Goal: Information Seeking & Learning: Learn about a topic

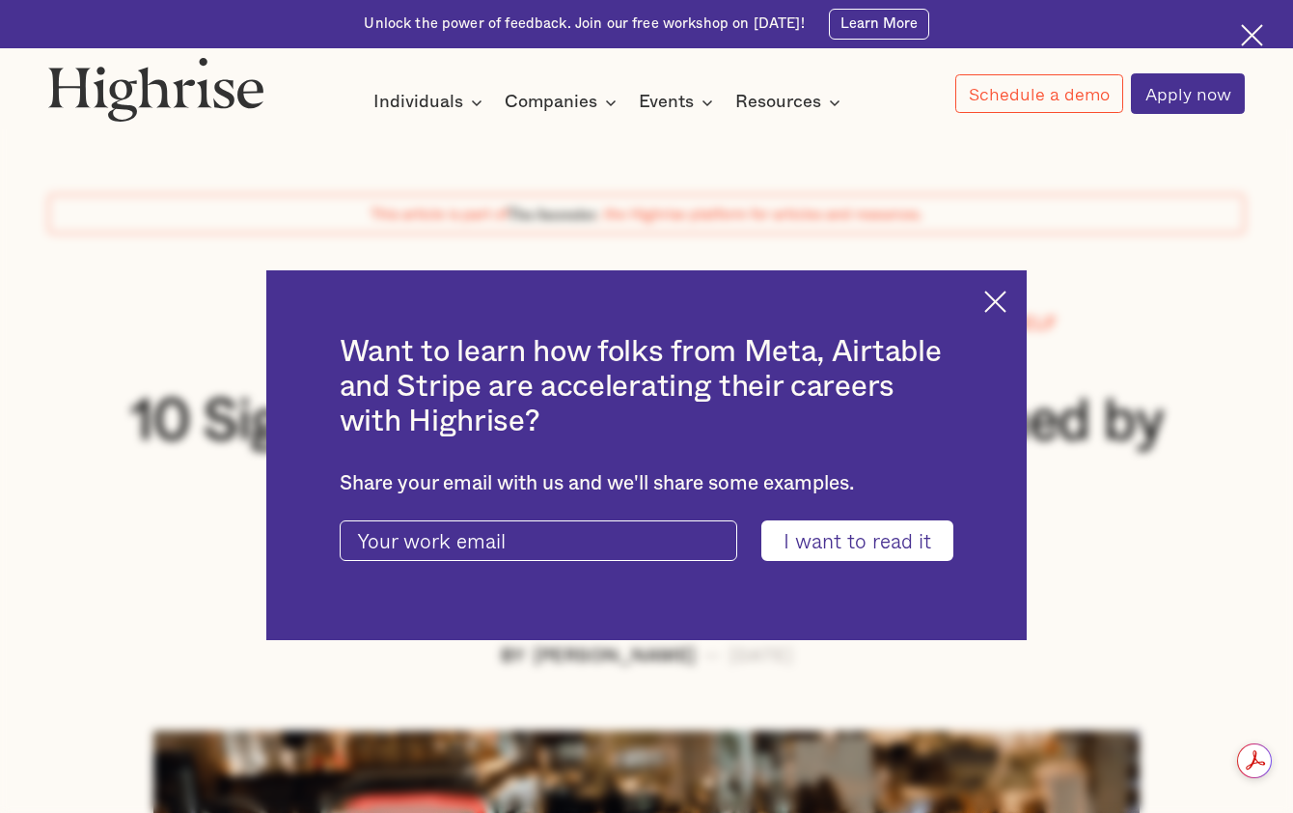
click at [1007, 301] on img at bounding box center [996, 302] width 22 height 22
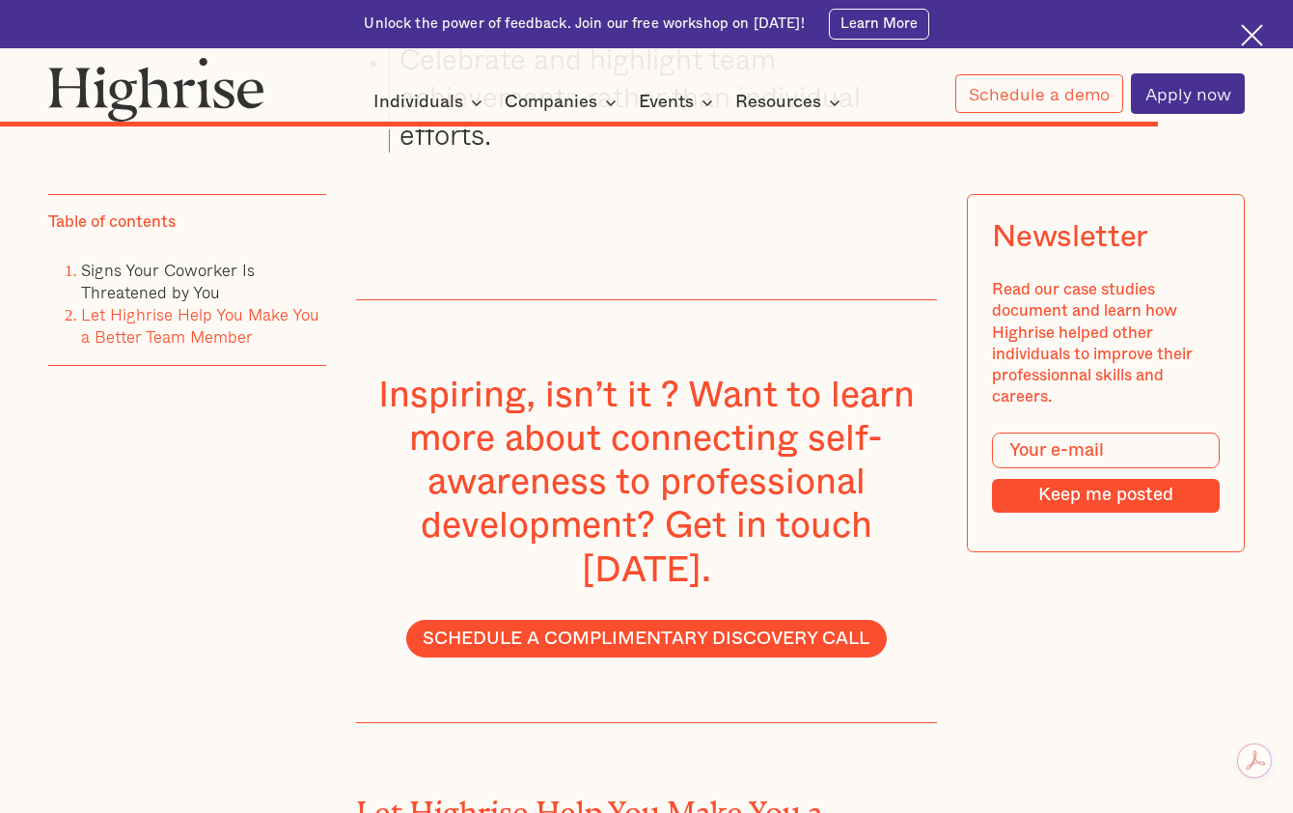
scroll to position [15984, 0]
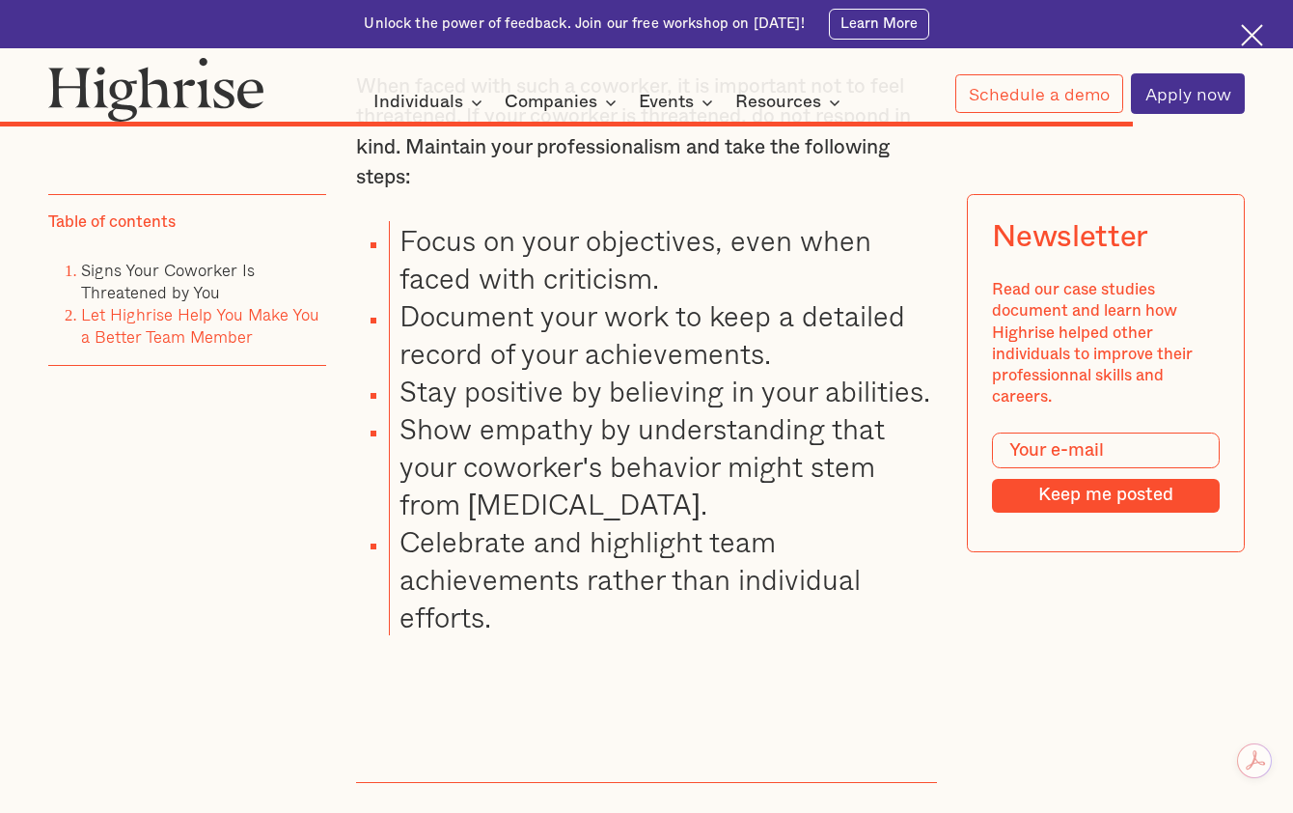
drag, startPoint x: 513, startPoint y: 756, endPoint x: 493, endPoint y: 756, distance: 20.3
click at [503, 635] on li "Celebrate and highlight team achievements rather than individual efforts." at bounding box center [663, 578] width 548 height 113
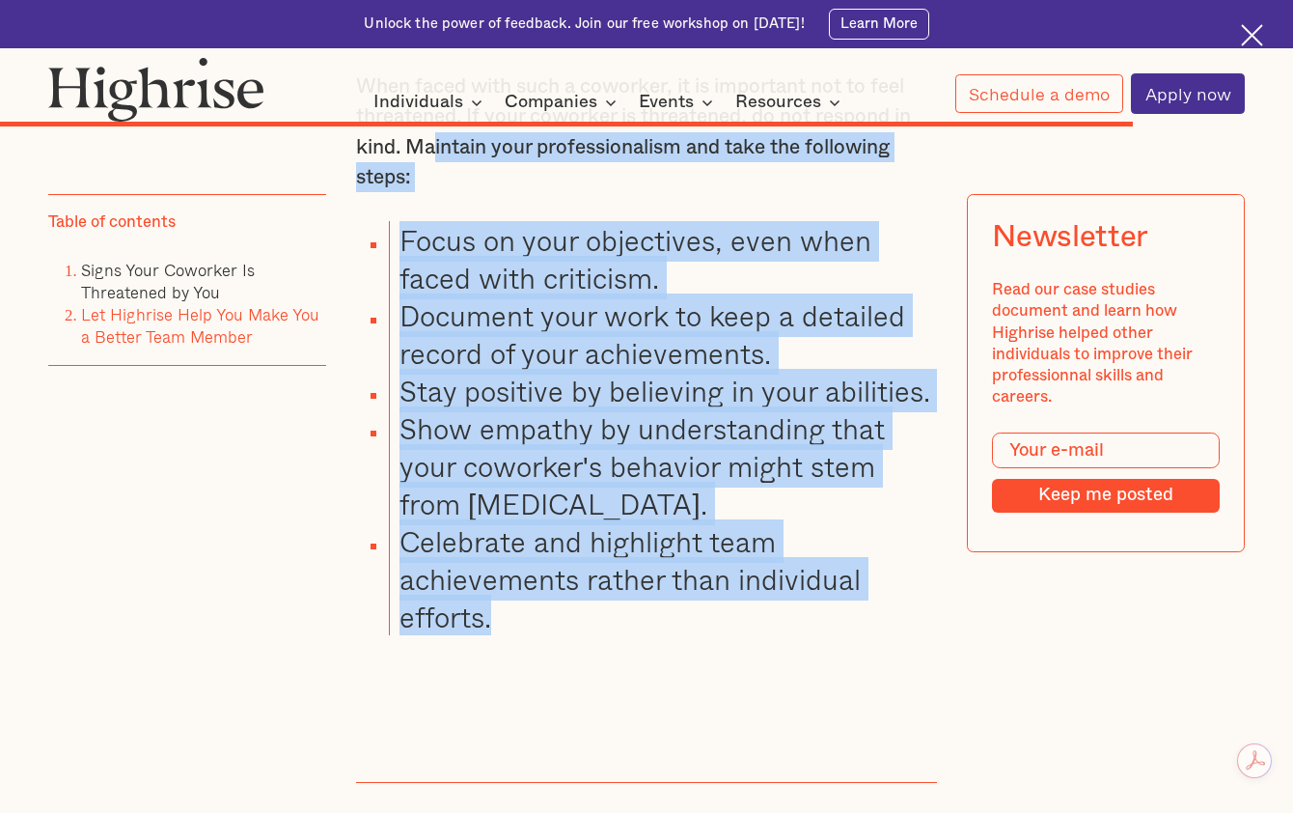
drag, startPoint x: 492, startPoint y: 765, endPoint x: 434, endPoint y: 283, distance: 486.1
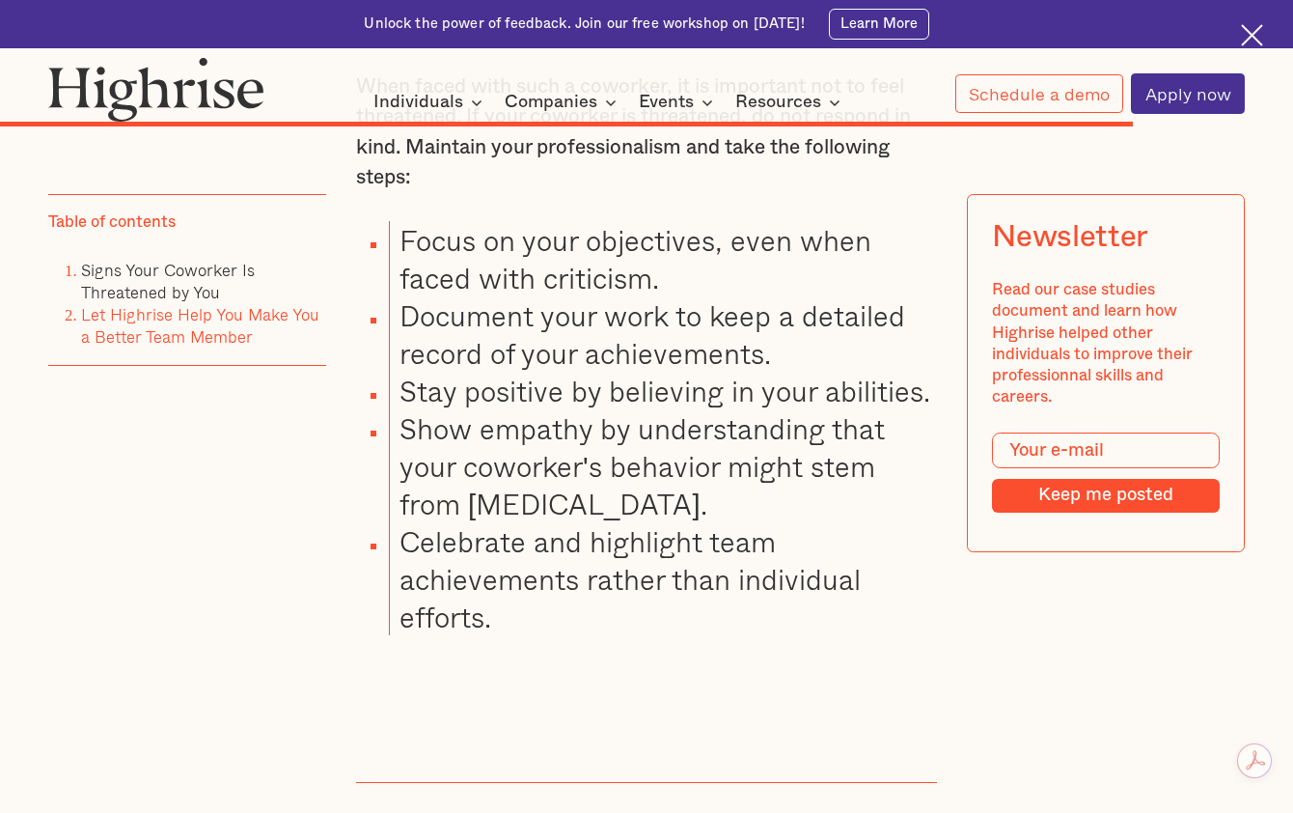
click at [539, 193] on p "When faced with such a coworker, it is important not to feel threatened. If you…" at bounding box center [646, 132] width 581 height 122
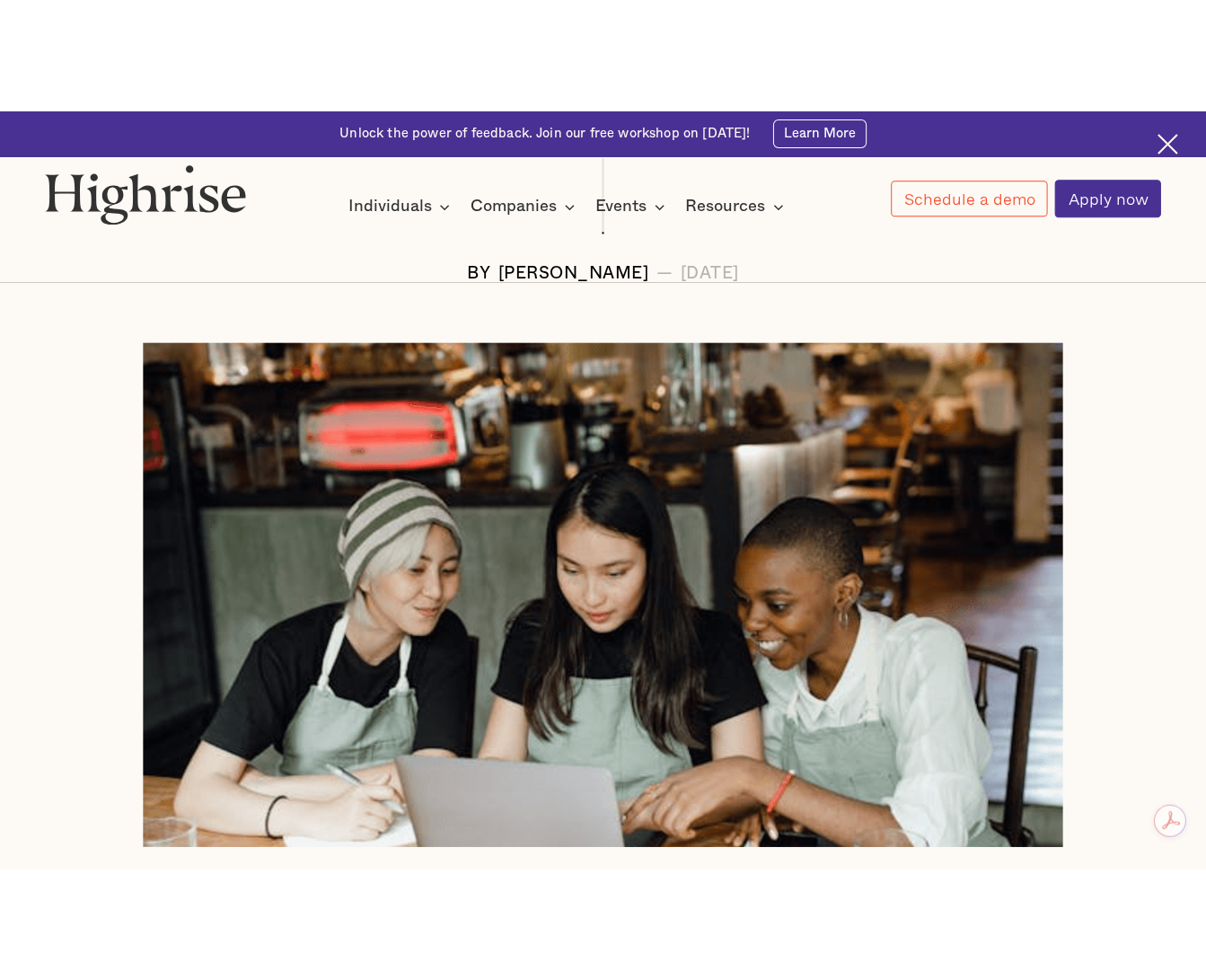
scroll to position [898, 0]
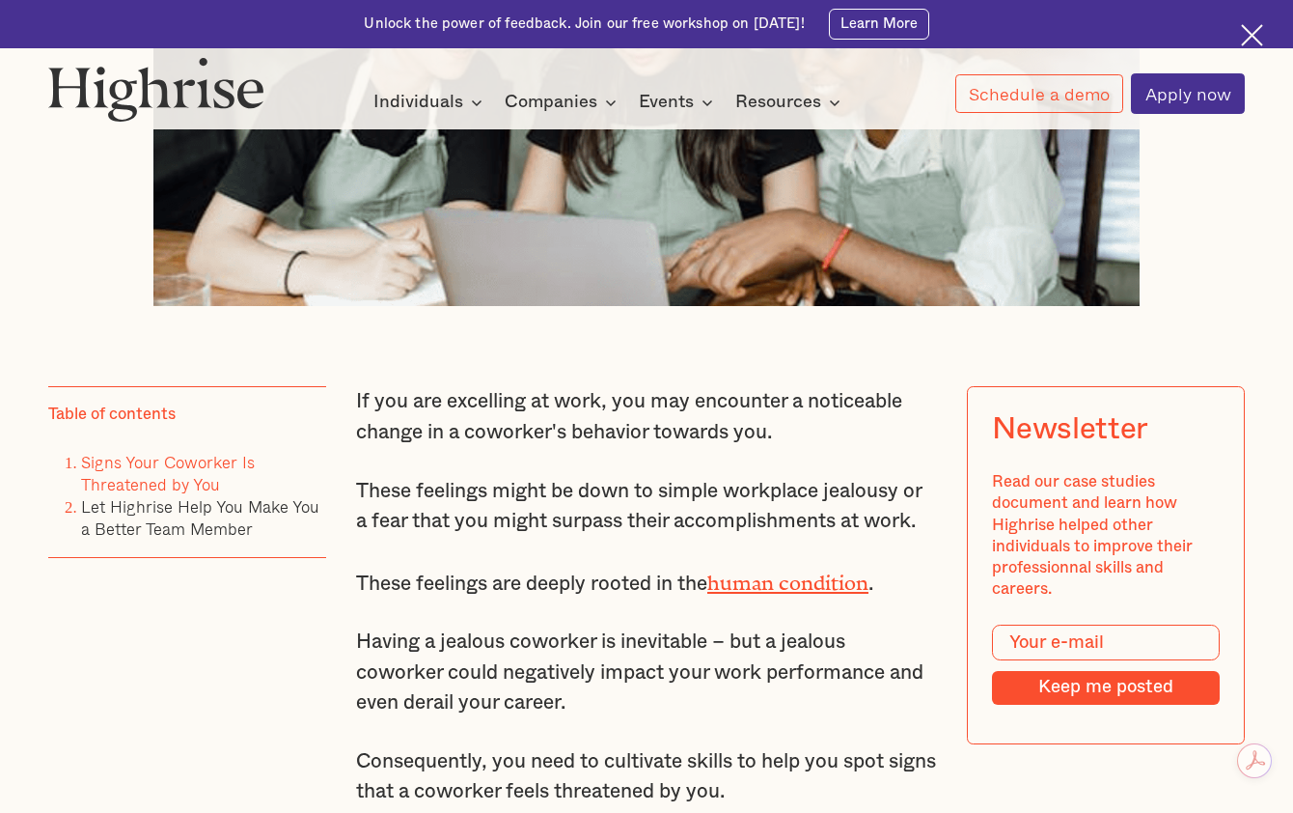
click at [517, 537] on p "These feelings might be down to simple workplace jealousy or a fear that you mi…" at bounding box center [646, 506] width 581 height 61
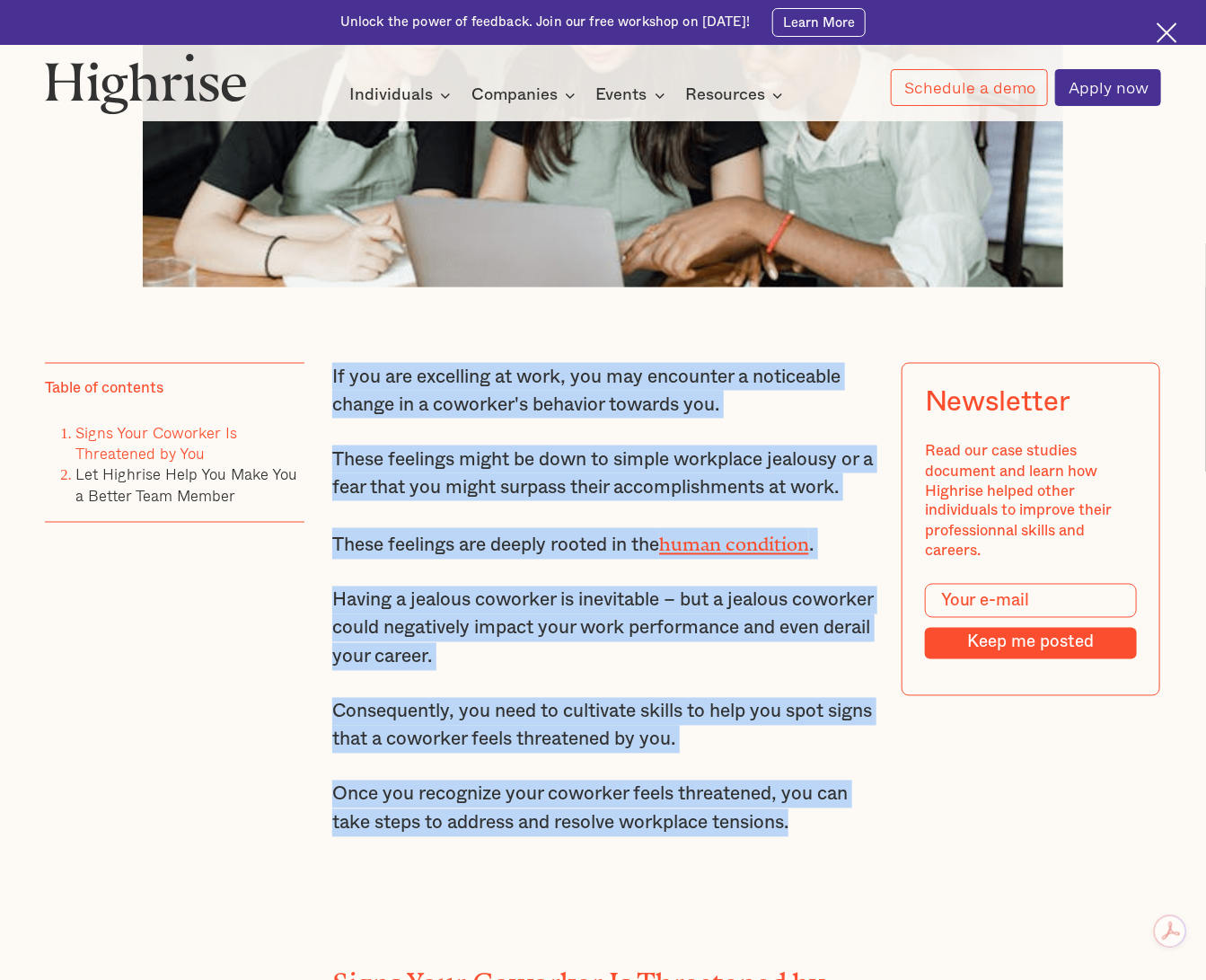
drag, startPoint x: 368, startPoint y: 418, endPoint x: 816, endPoint y: 839, distance: 614.8
copy div "If you are excelling at work, you may encounter a noticeable change in a cowork…"
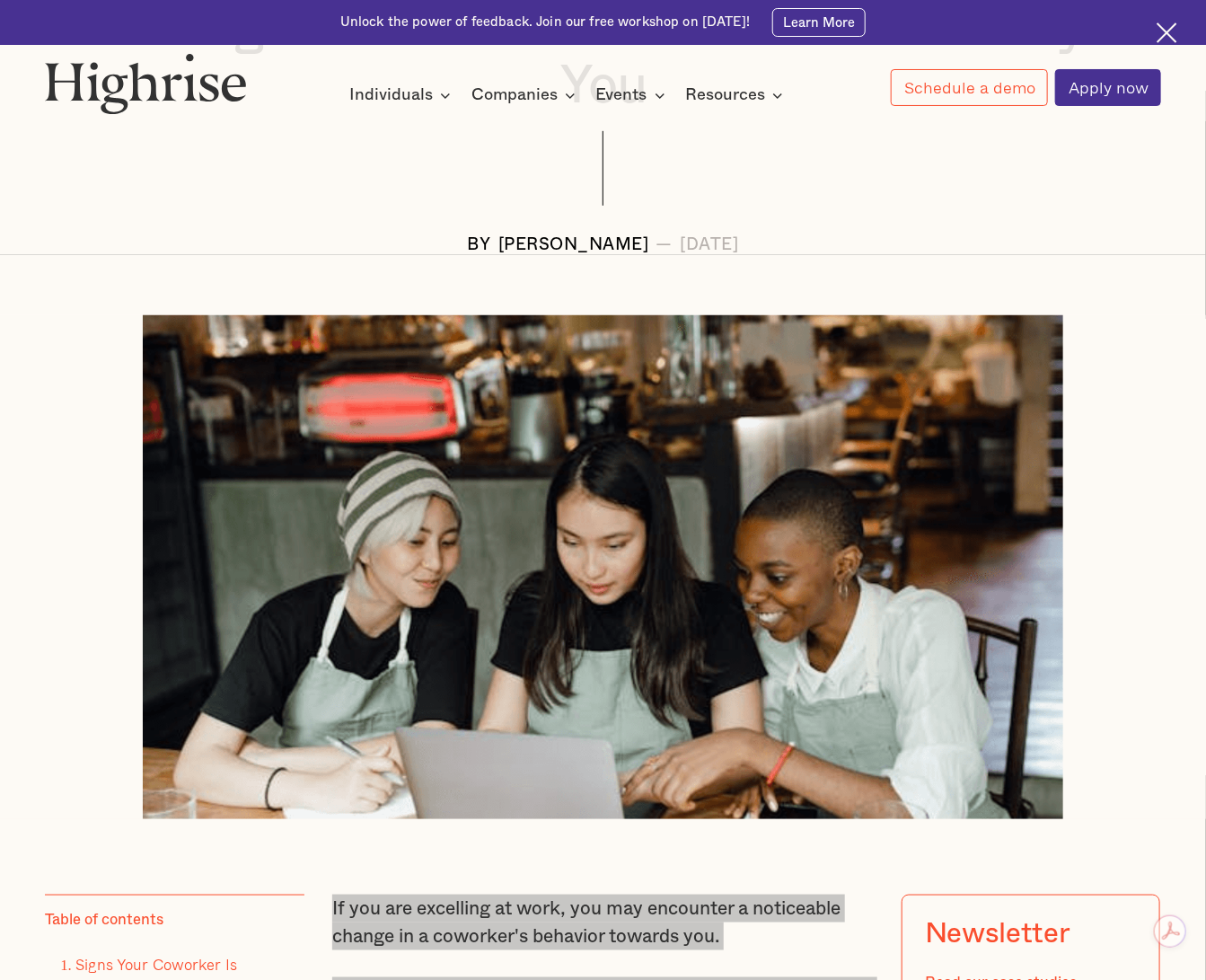
scroll to position [0, 0]
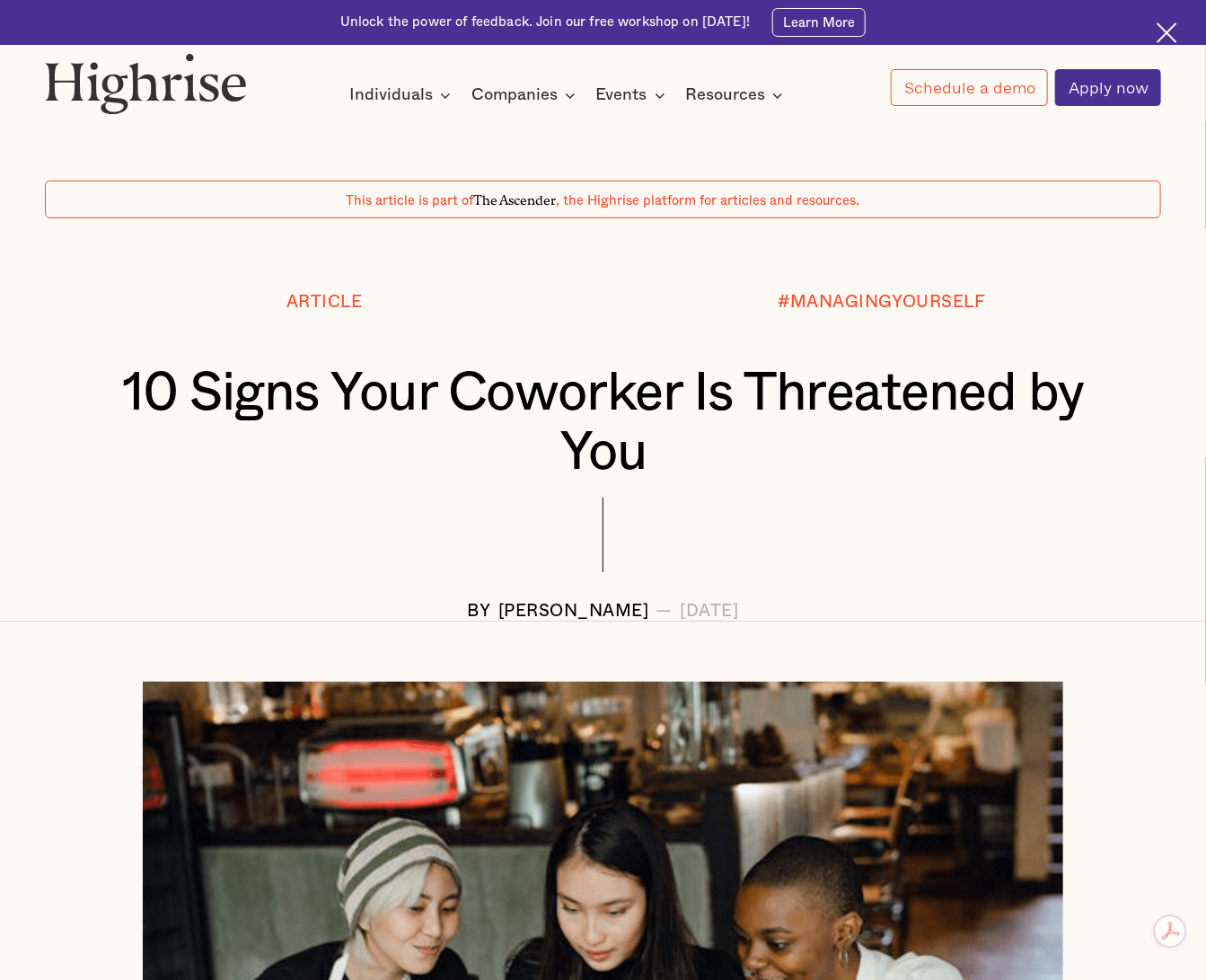
drag, startPoint x: 531, startPoint y: 432, endPoint x: 655, endPoint y: 457, distance: 126.5
click at [531, 432] on h1 "10 Signs Your Coworker Is Threatened by You" at bounding box center [602, 423] width 1023 height 118
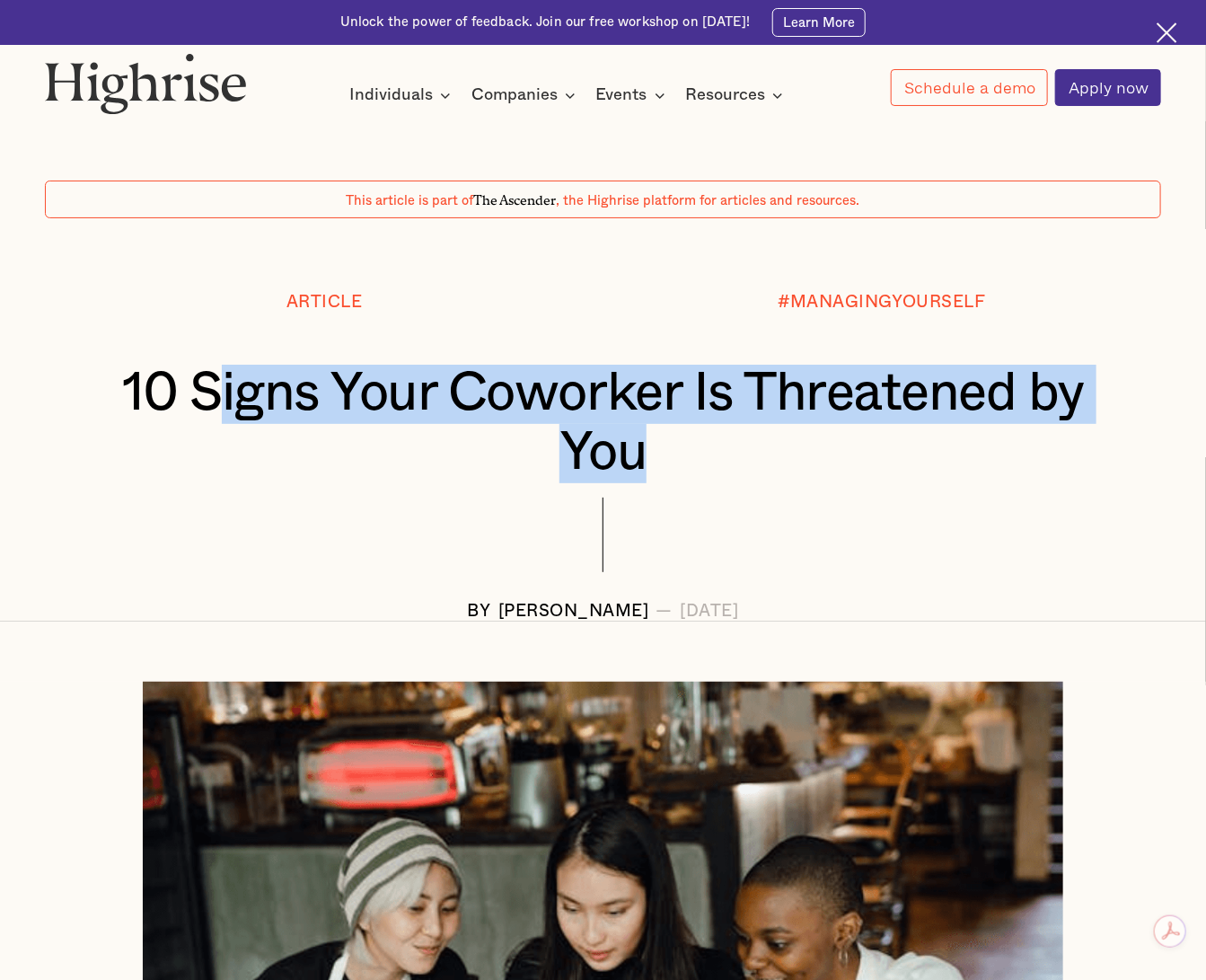
drag, startPoint x: 659, startPoint y: 450, endPoint x: 205, endPoint y: 408, distance: 455.9
click at [205, 408] on h1 "10 Signs Your Coworker Is Threatened by You" at bounding box center [602, 423] width 1023 height 118
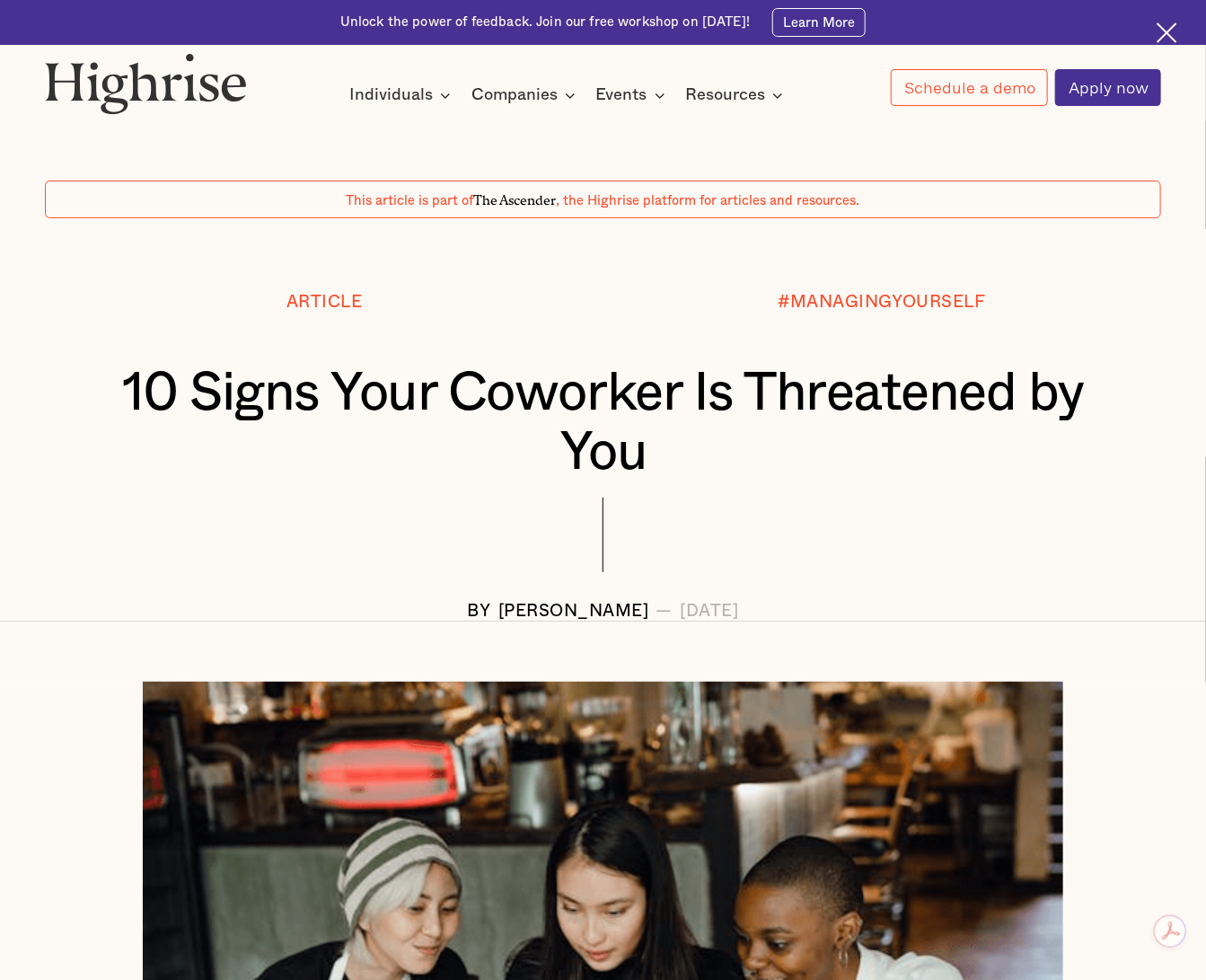
drag, startPoint x: 508, startPoint y: 506, endPoint x: 538, endPoint y: 523, distance: 34.5
click at [510, 506] on div at bounding box center [602, 551] width 1116 height 106
drag, startPoint x: 782, startPoint y: 616, endPoint x: 120, endPoint y: 406, distance: 694.5
click at [120, 406] on div "Article #MANAGINGYOURSELF 10 Signs Your Coworker Is Threatened by You BY [PERSO…" at bounding box center [603, 458] width 1206 height 328
copy div "10 Signs Your Coworker Is Threatened by You BY [PERSON_NAME] — [DATE]"
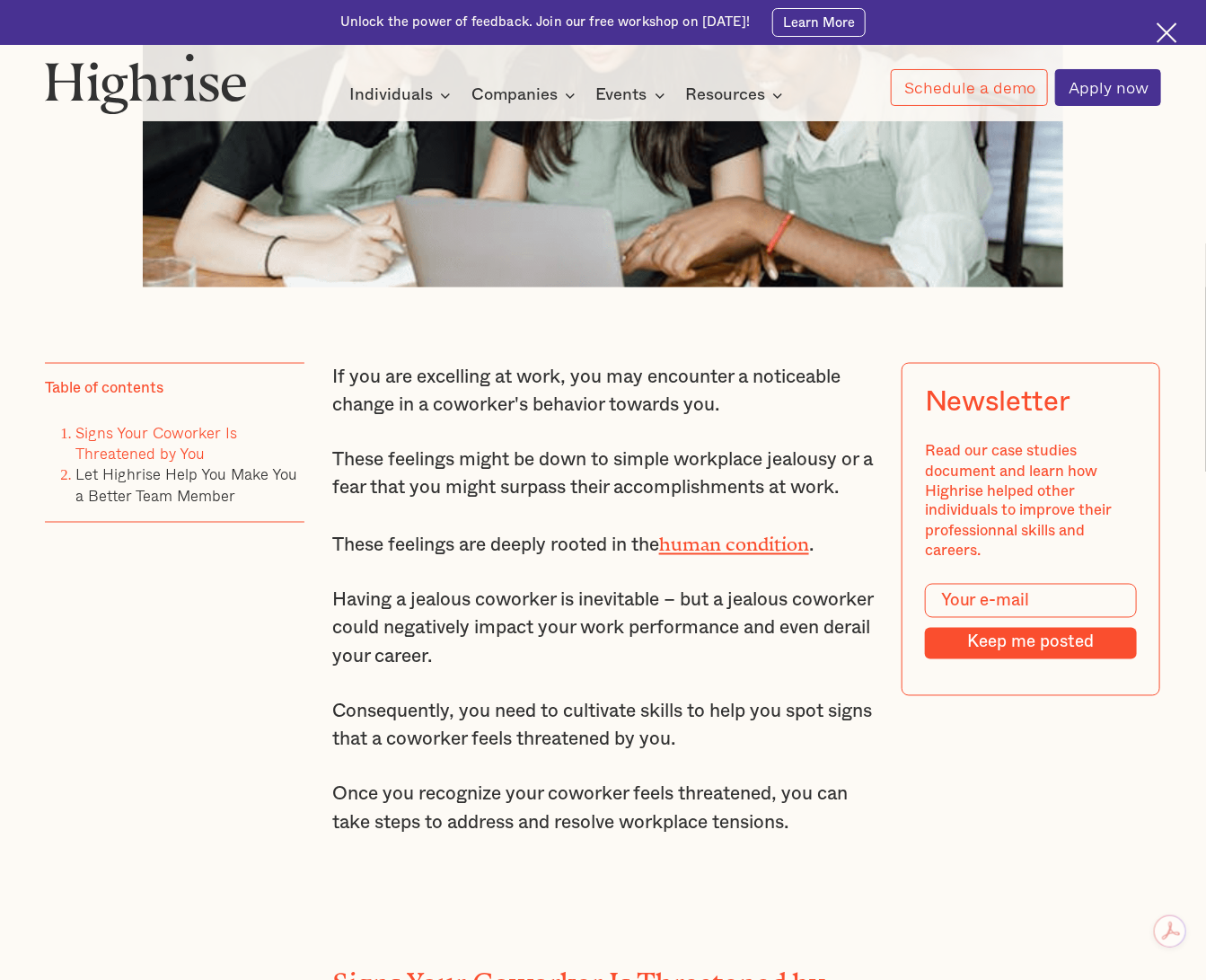
scroll to position [1348, 0]
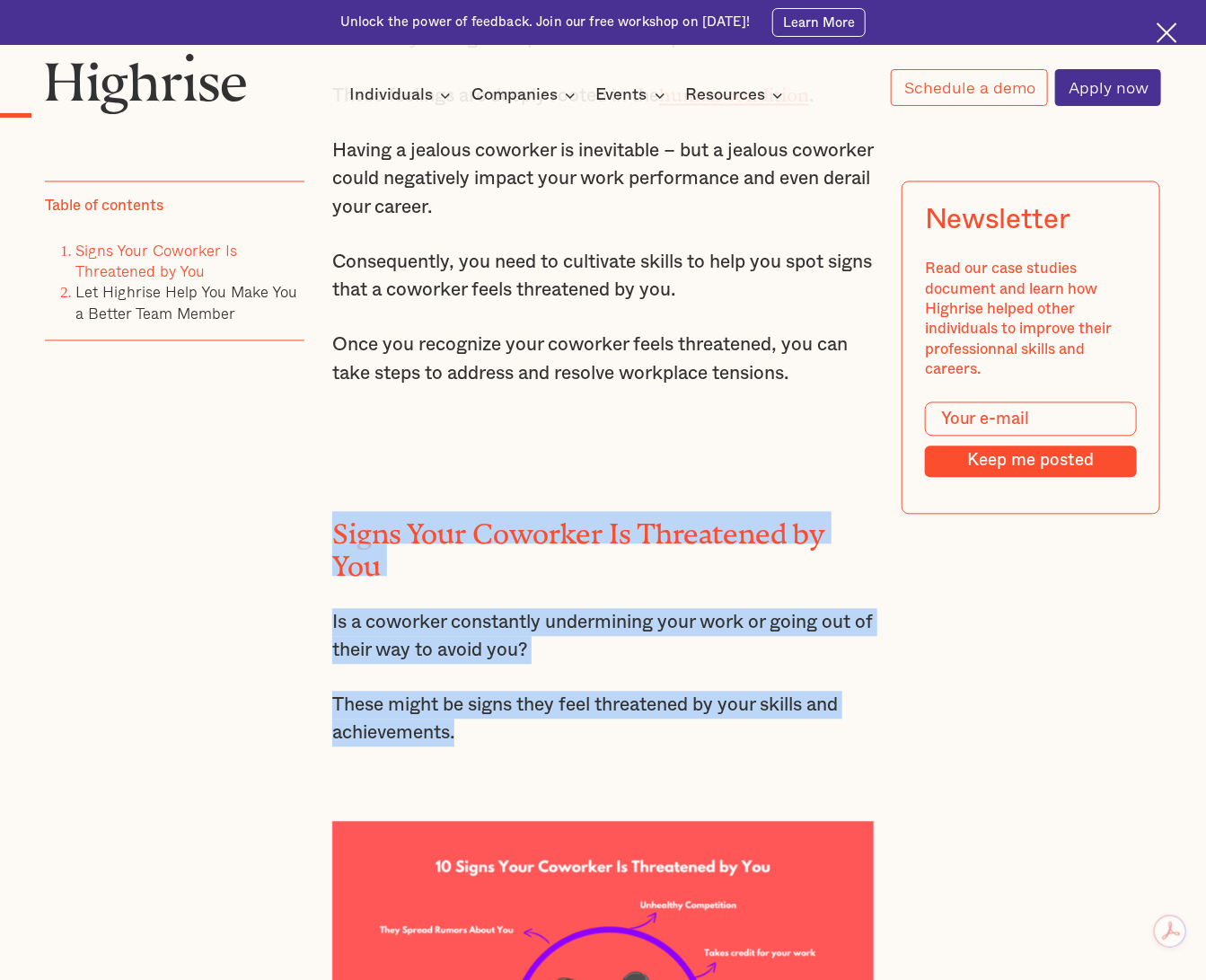
drag, startPoint x: 324, startPoint y: 530, endPoint x: 506, endPoint y: 716, distance: 260.2
copy div "Signs Your Coworker Is Threatened by You Is a coworker constantly undermining y…"
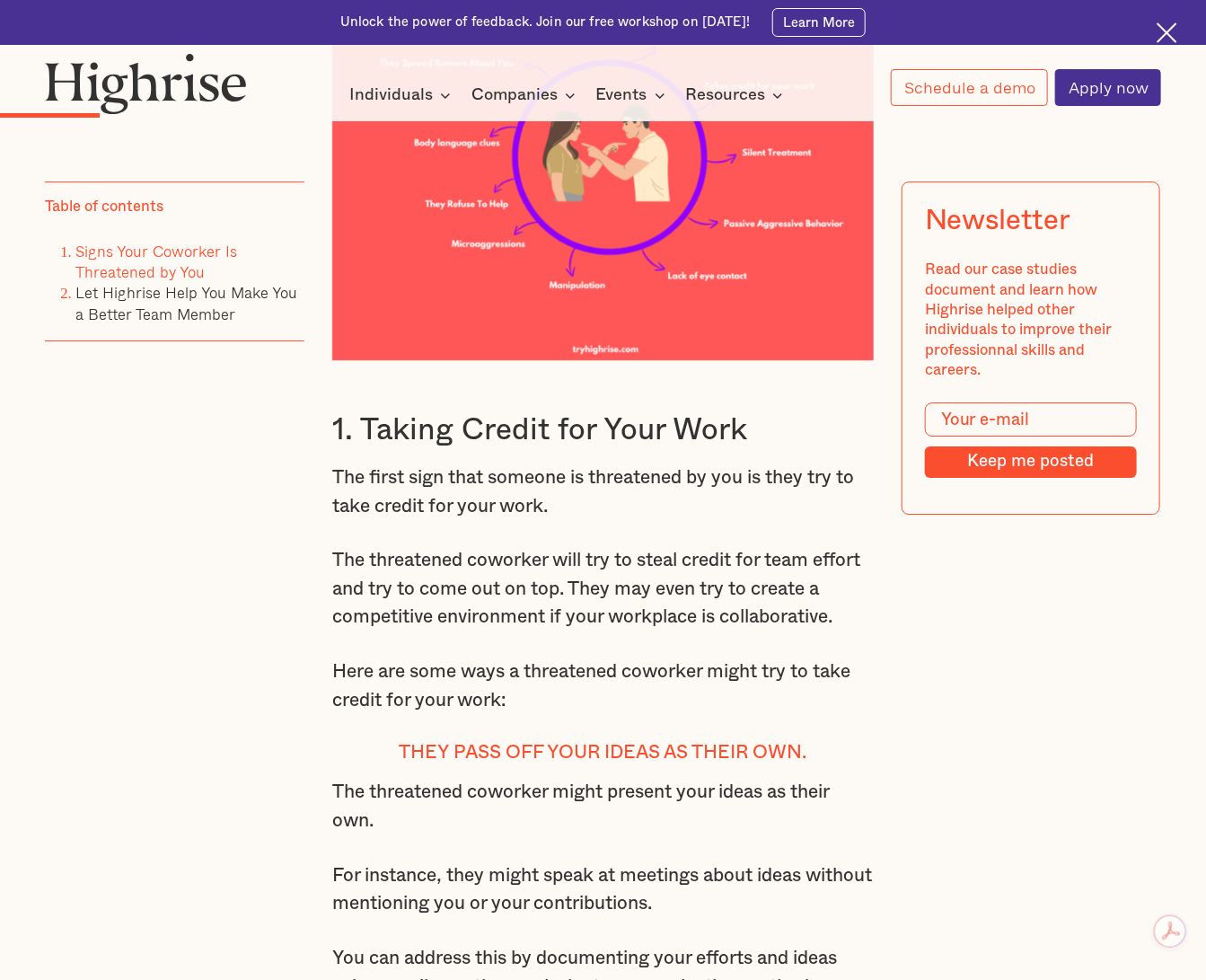
scroll to position [1796, 0]
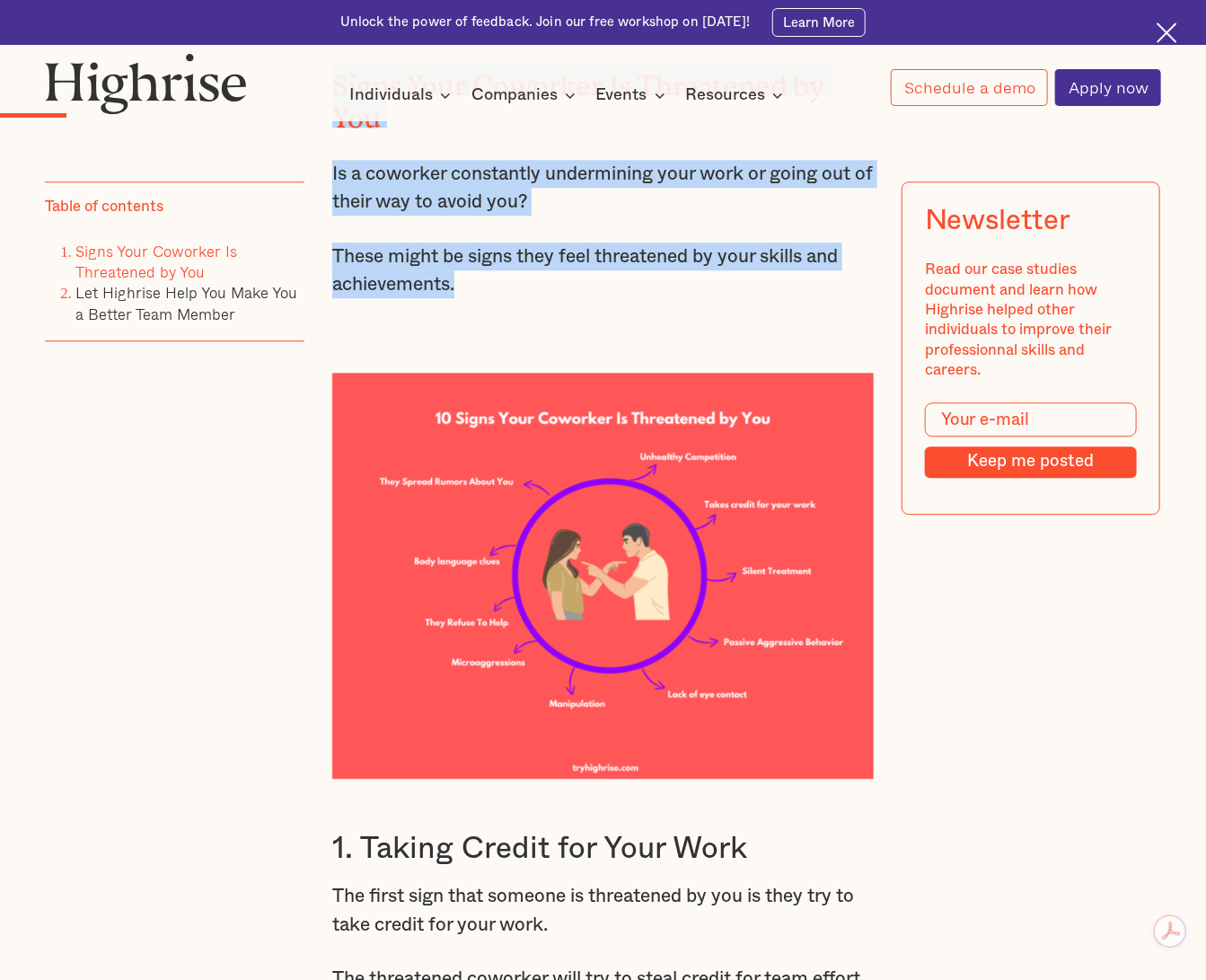
click at [440, 467] on img at bounding box center [603, 576] width 542 height 406
click at [438, 503] on img at bounding box center [603, 576] width 542 height 406
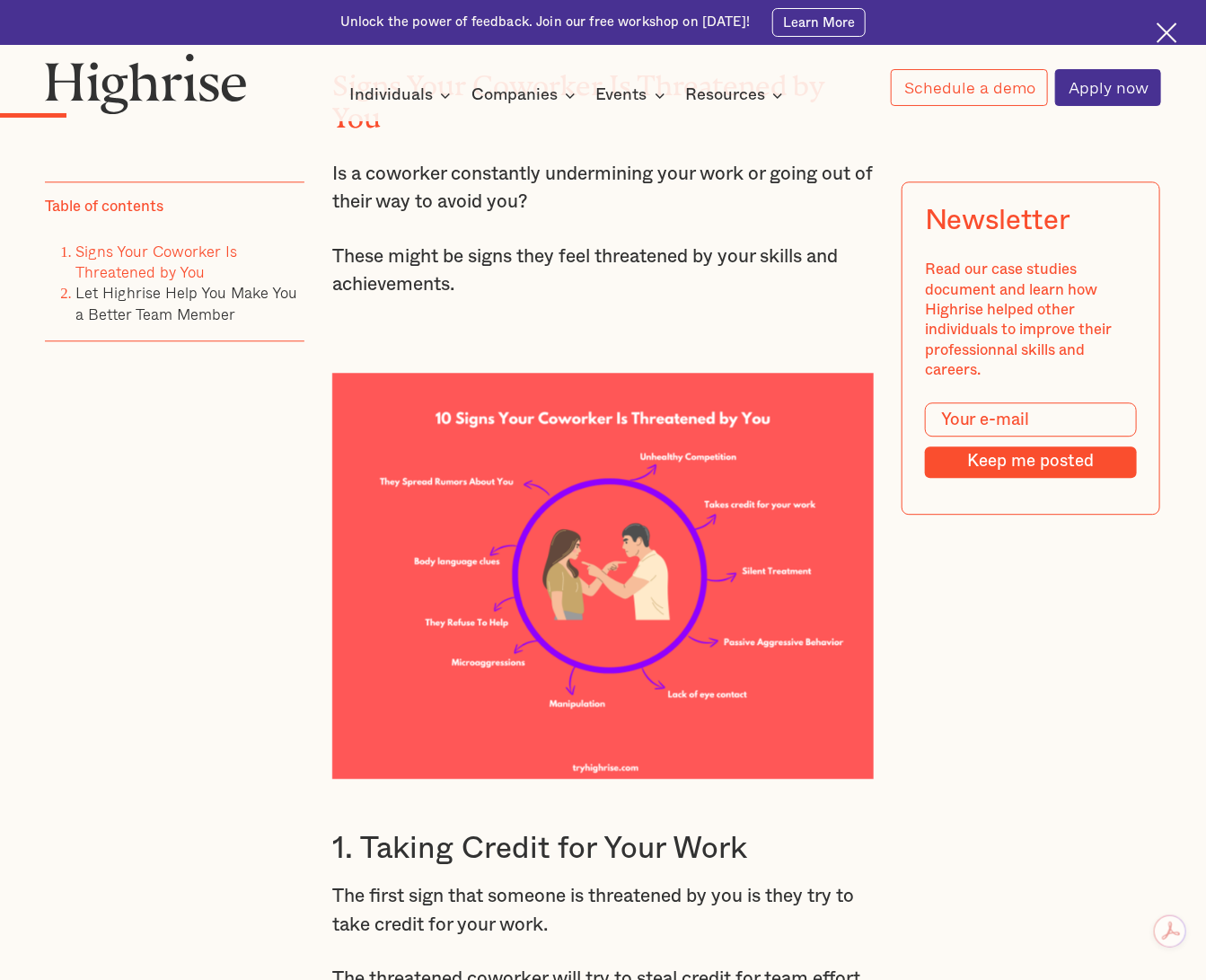
click at [505, 756] on h3 "1. Taking Credit for Your Work" at bounding box center [603, 850] width 542 height 38
click at [467, 590] on img at bounding box center [603, 576] width 542 height 406
click at [597, 275] on p "These might be signs they feel threatened by your skills and achievements." at bounding box center [603, 271] width 542 height 57
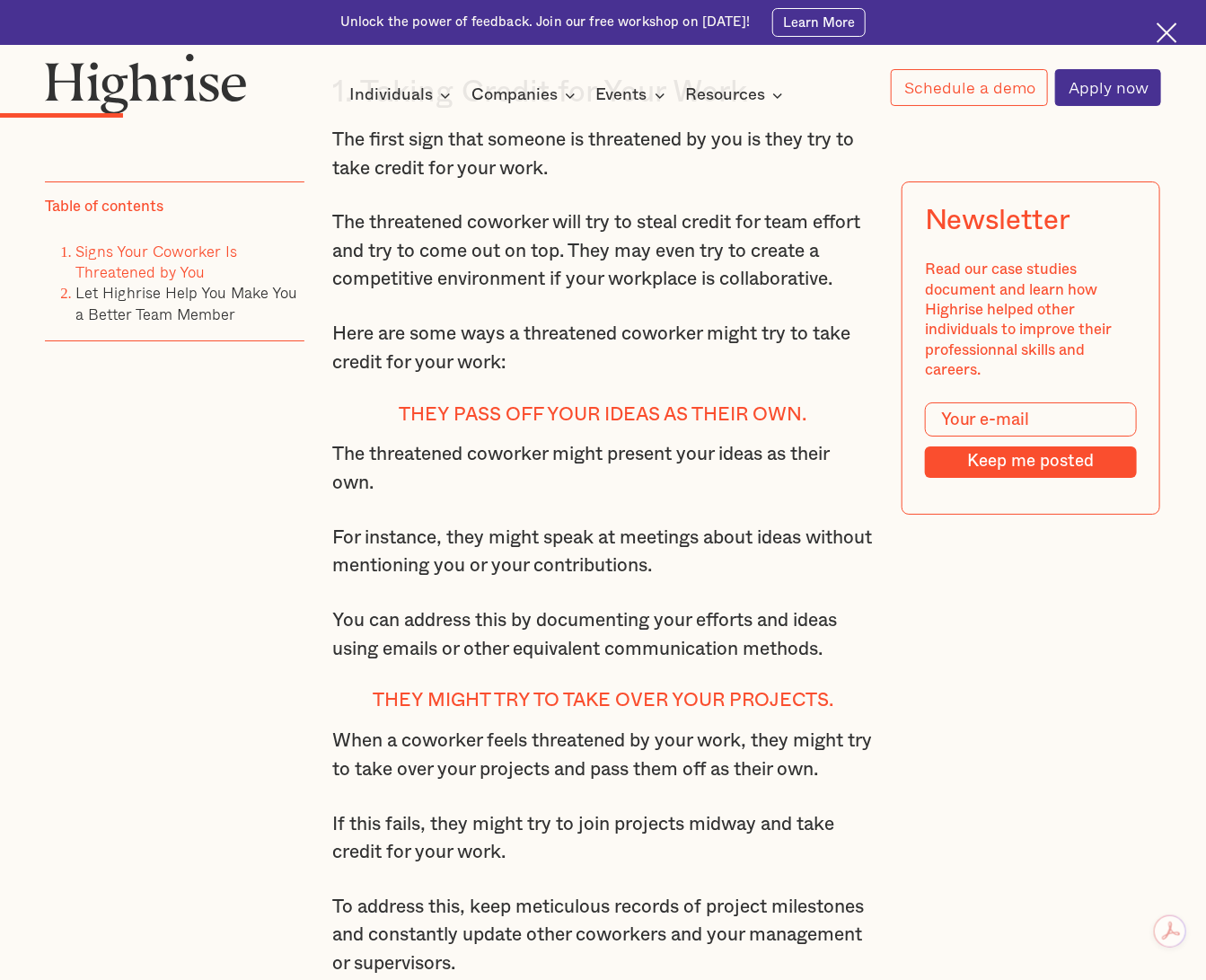
scroll to position [2523, 0]
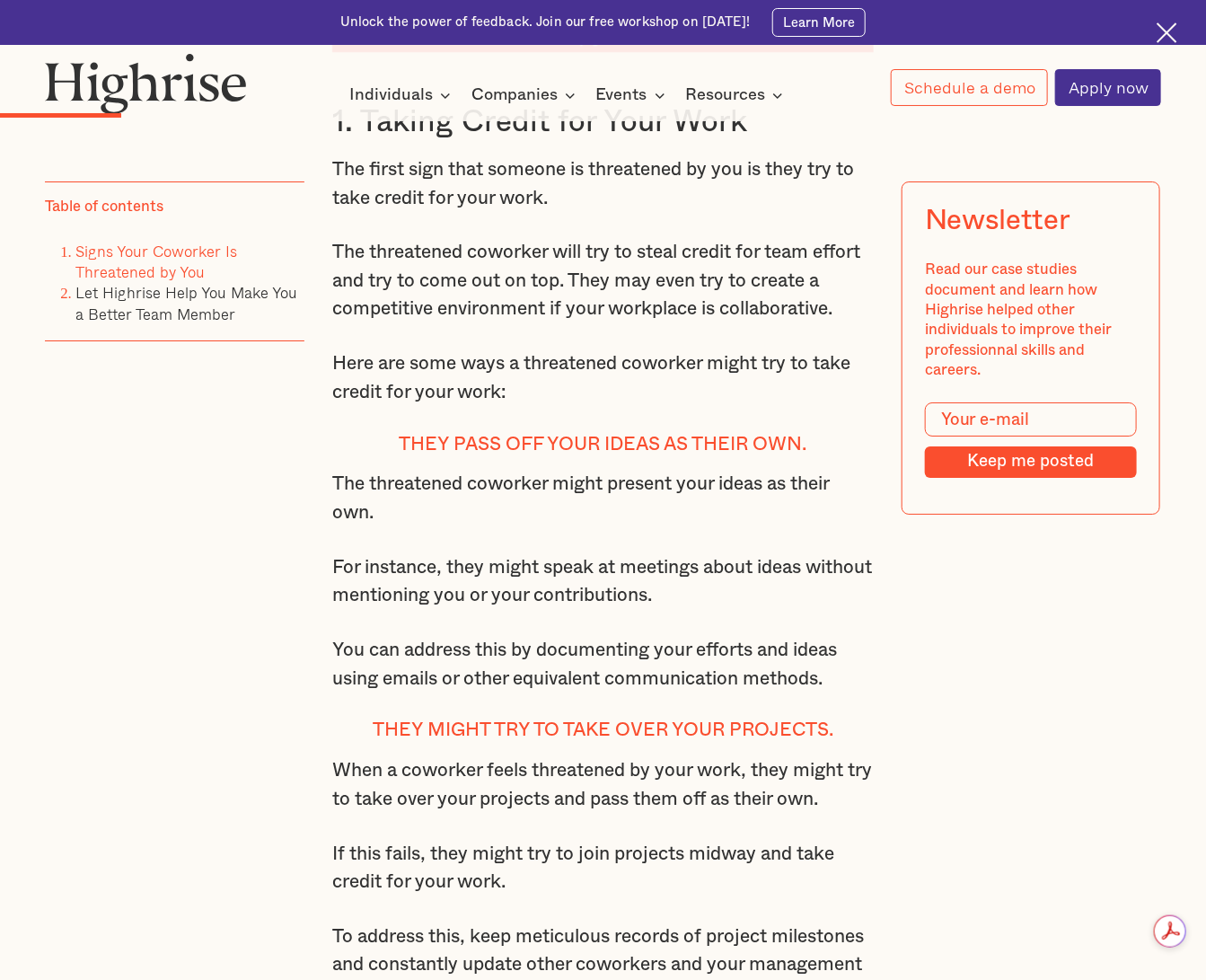
click at [462, 142] on h3 "1. Taking Credit for Your Work" at bounding box center [603, 123] width 542 height 38
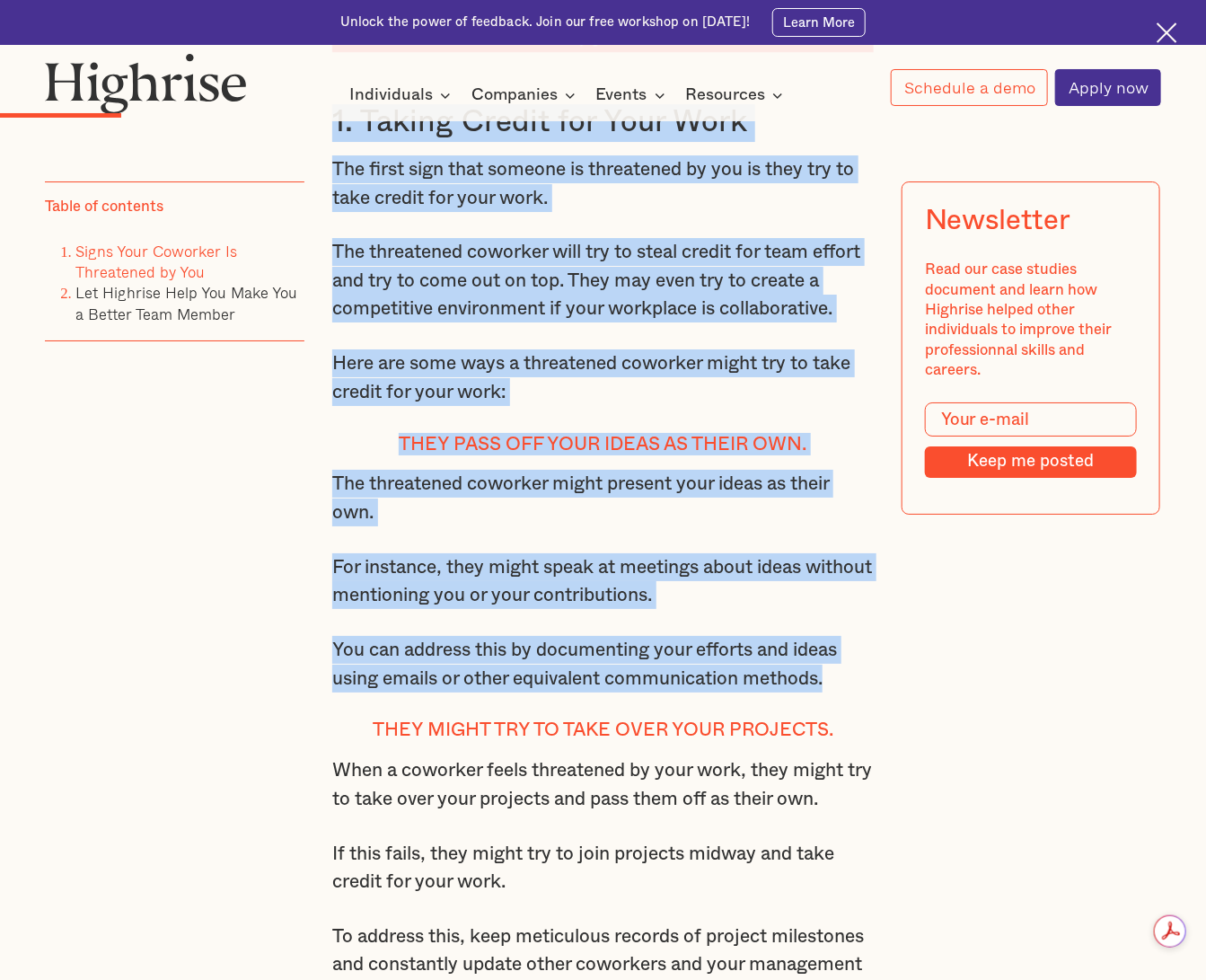
drag, startPoint x: 330, startPoint y: 141, endPoint x: 865, endPoint y: 705, distance: 777.4
copy div "1. Taking Credit for Your Work The first sign that someone is threatened by you…"
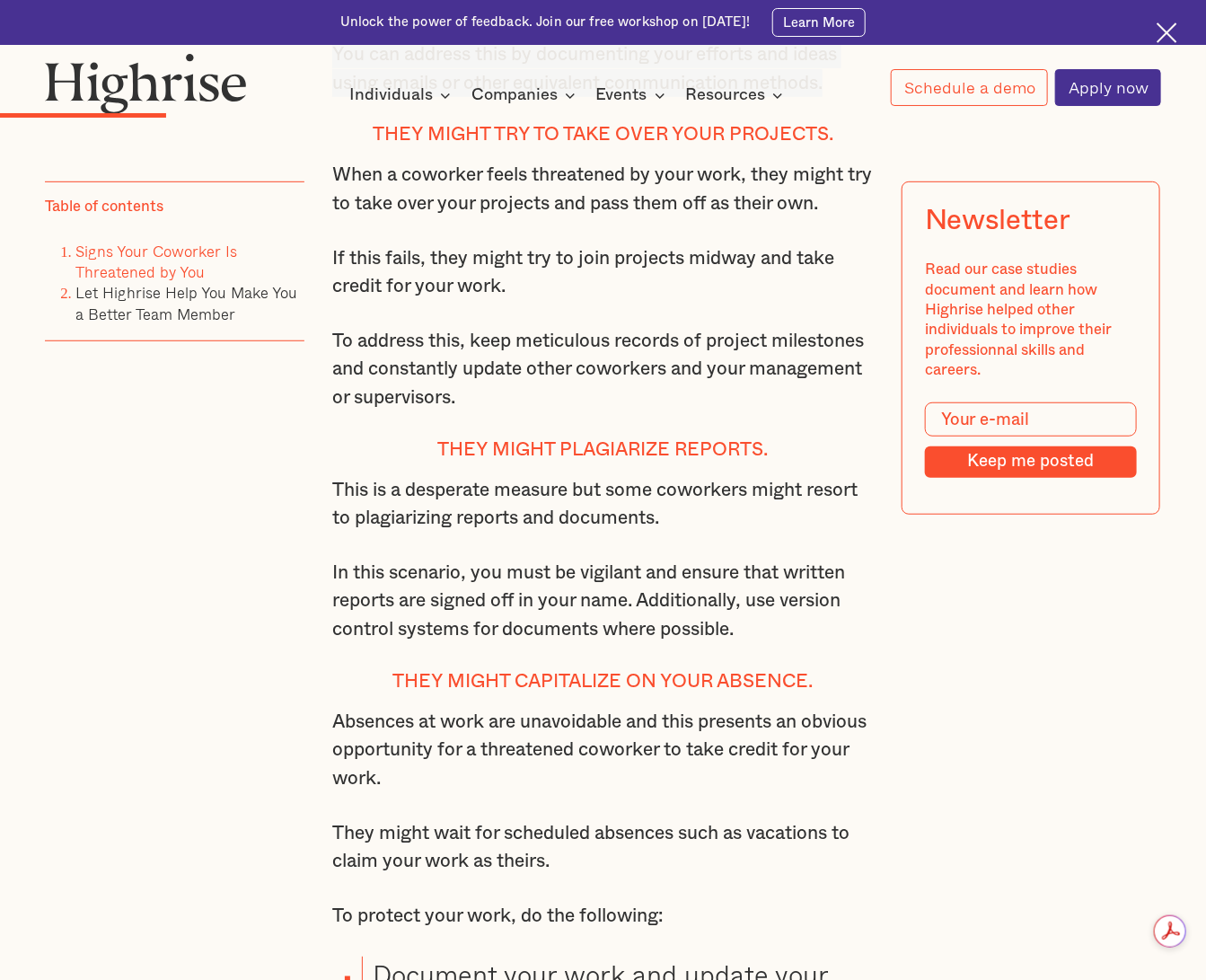
scroll to position [3038, 0]
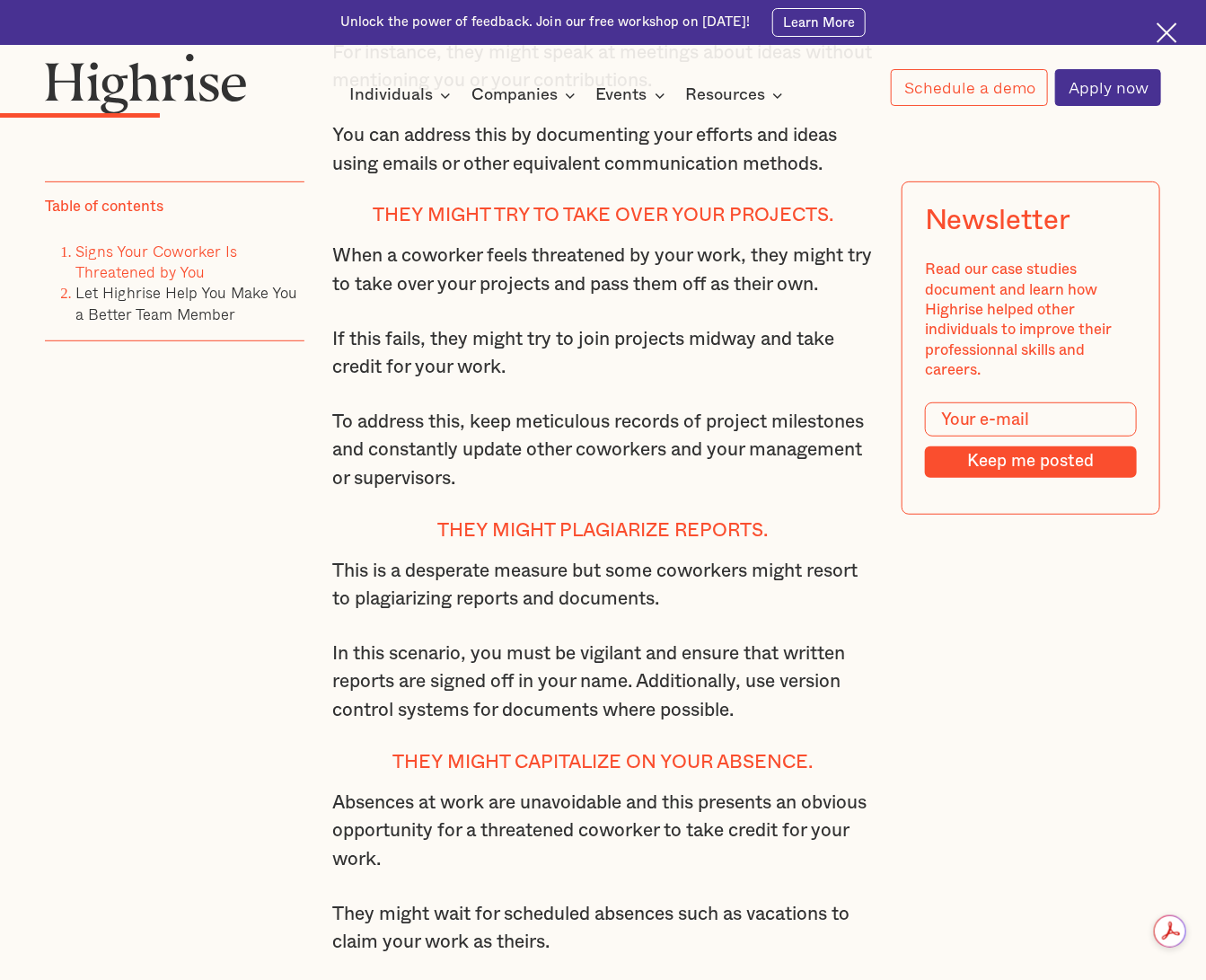
click at [646, 298] on p "When a coworker feels threatened by your work, they might try to take over your…" at bounding box center [603, 270] width 542 height 57
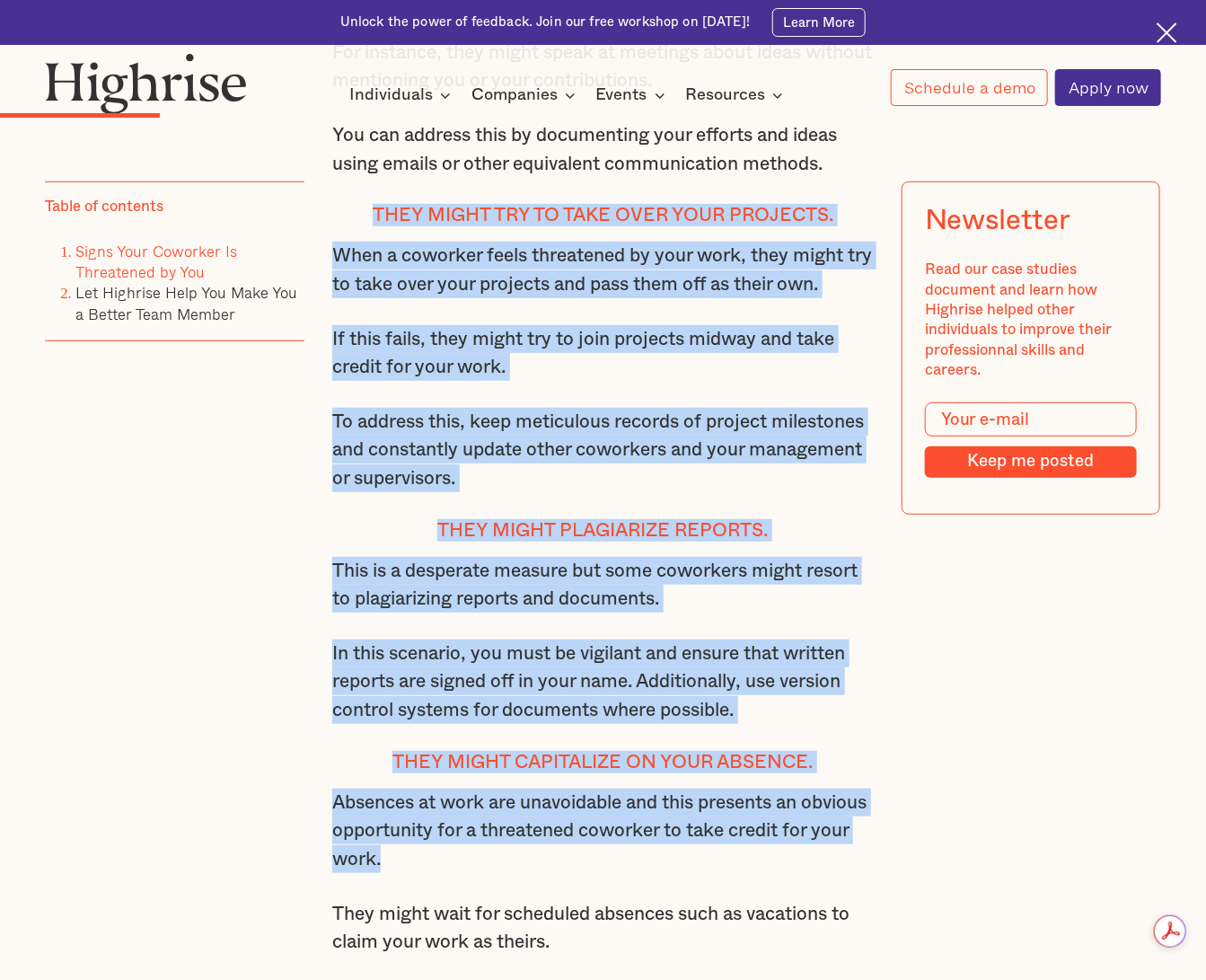
drag, startPoint x: 372, startPoint y: 237, endPoint x: 788, endPoint y: 877, distance: 763.3
click at [788, 756] on div "Signs Your Coworker Is Threatened by You Is a coworker constantly undermining y…" at bounding box center [603, 878] width 542 height 4234
copy div "They might try to take over your projects. When a coworker feels threatened by …"
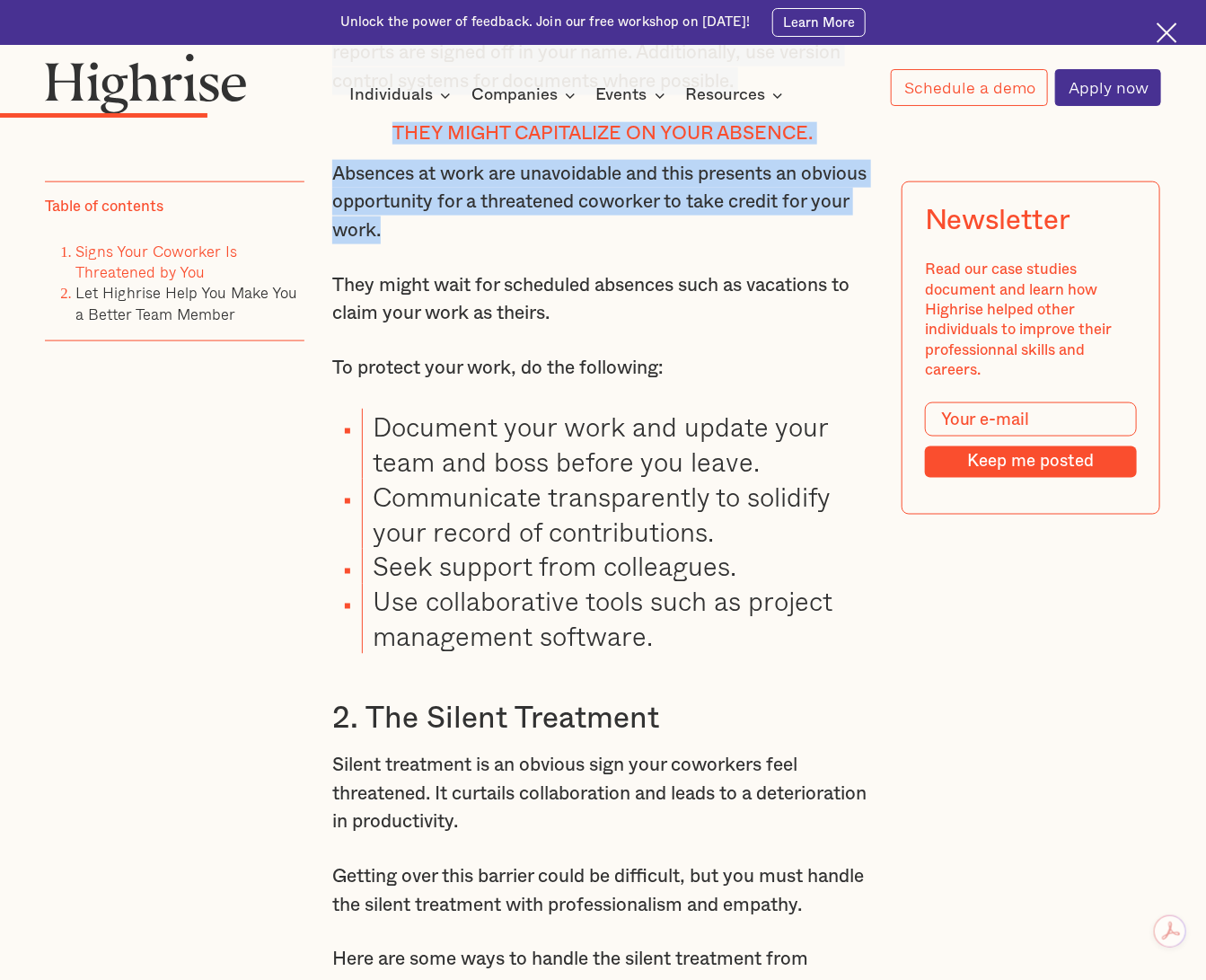
scroll to position [3706, 0]
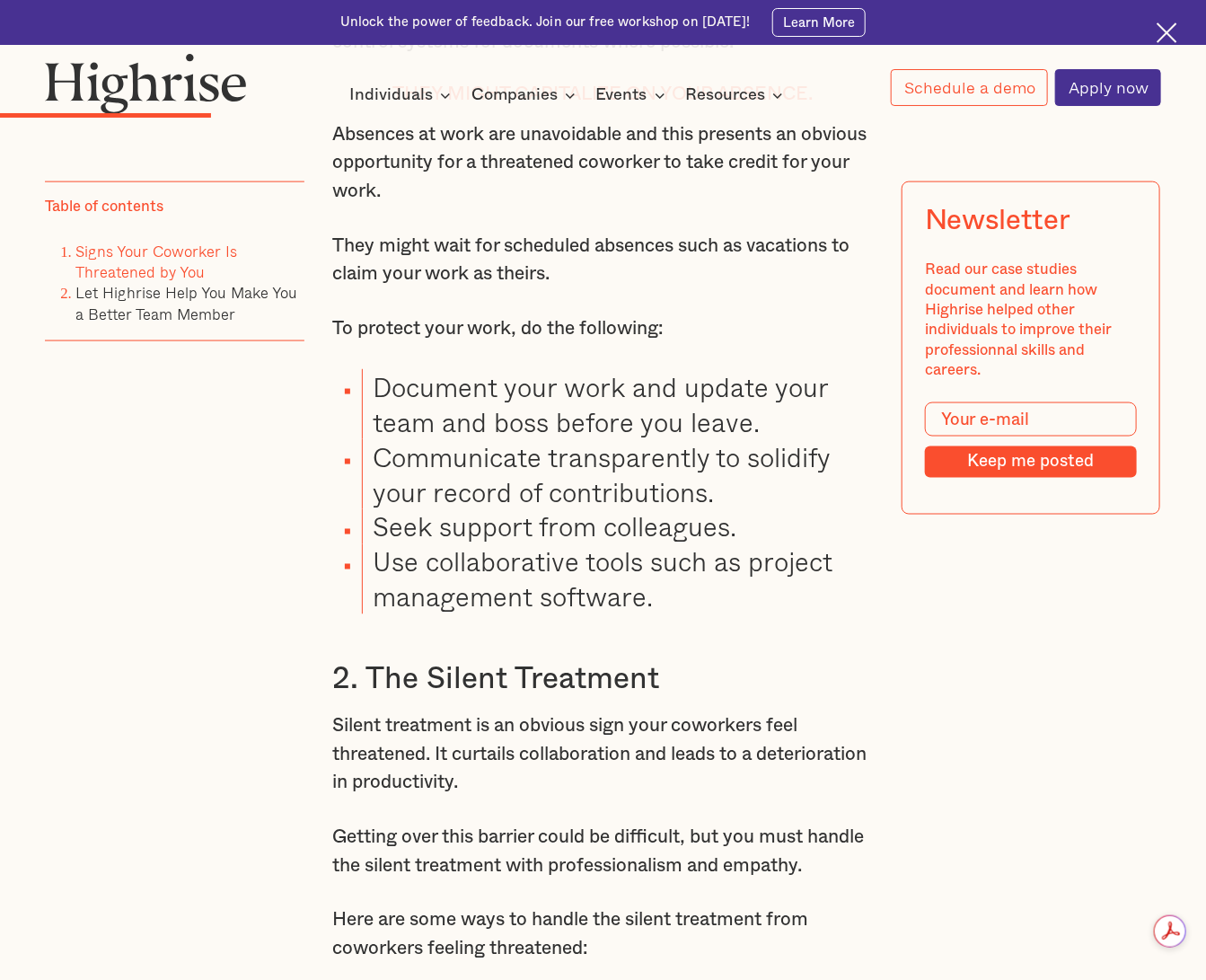
click at [405, 340] on div "Signs Your Coworker Is Threatened by You Is a coworker constantly undermining y…" at bounding box center [603, 209] width 542 height 4234
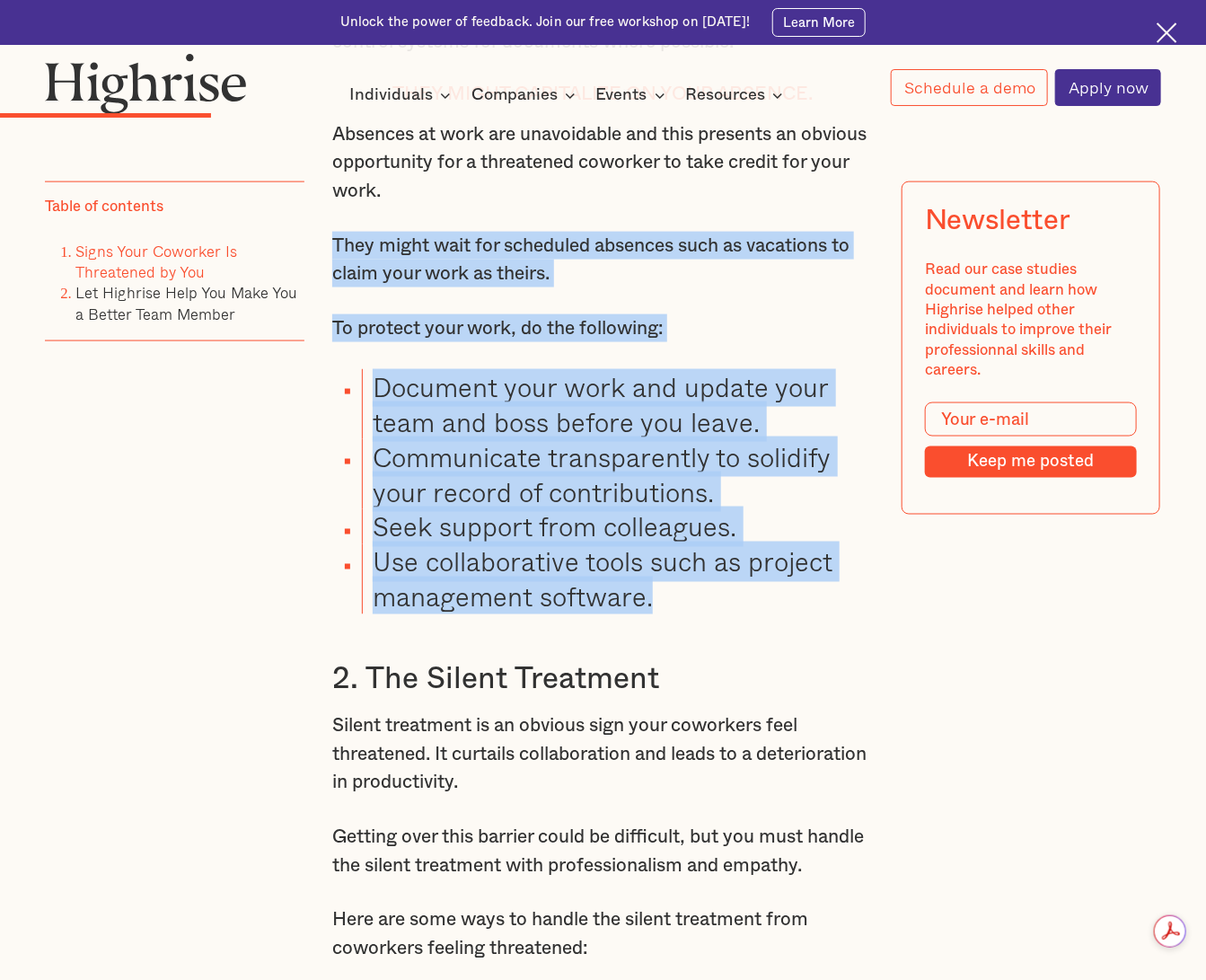
drag, startPoint x: 327, startPoint y: 276, endPoint x: 709, endPoint y: 637, distance: 525.6
copy div "They might wait for scheduled absences such as vacations to claim your work as …"
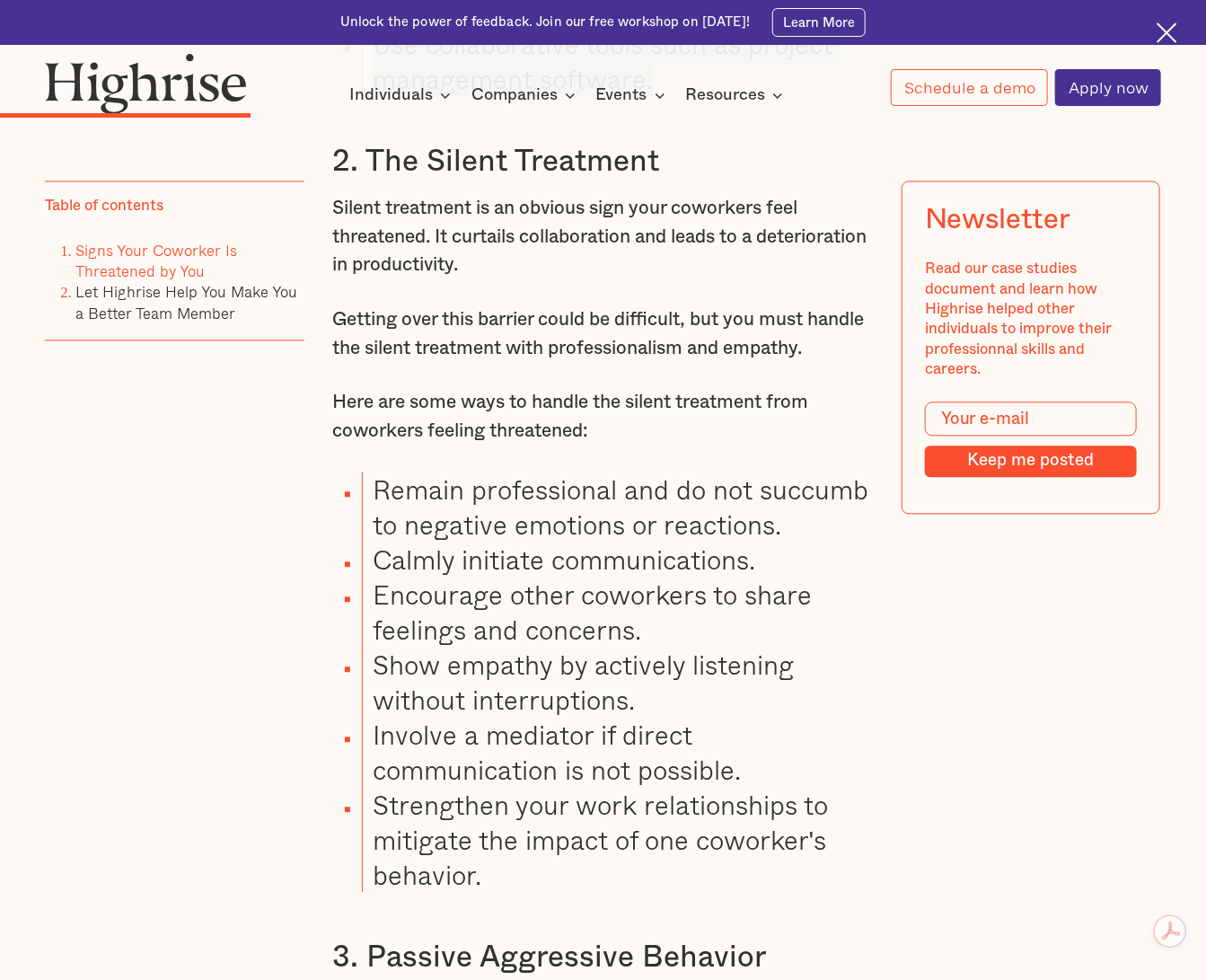
scroll to position [4184, 0]
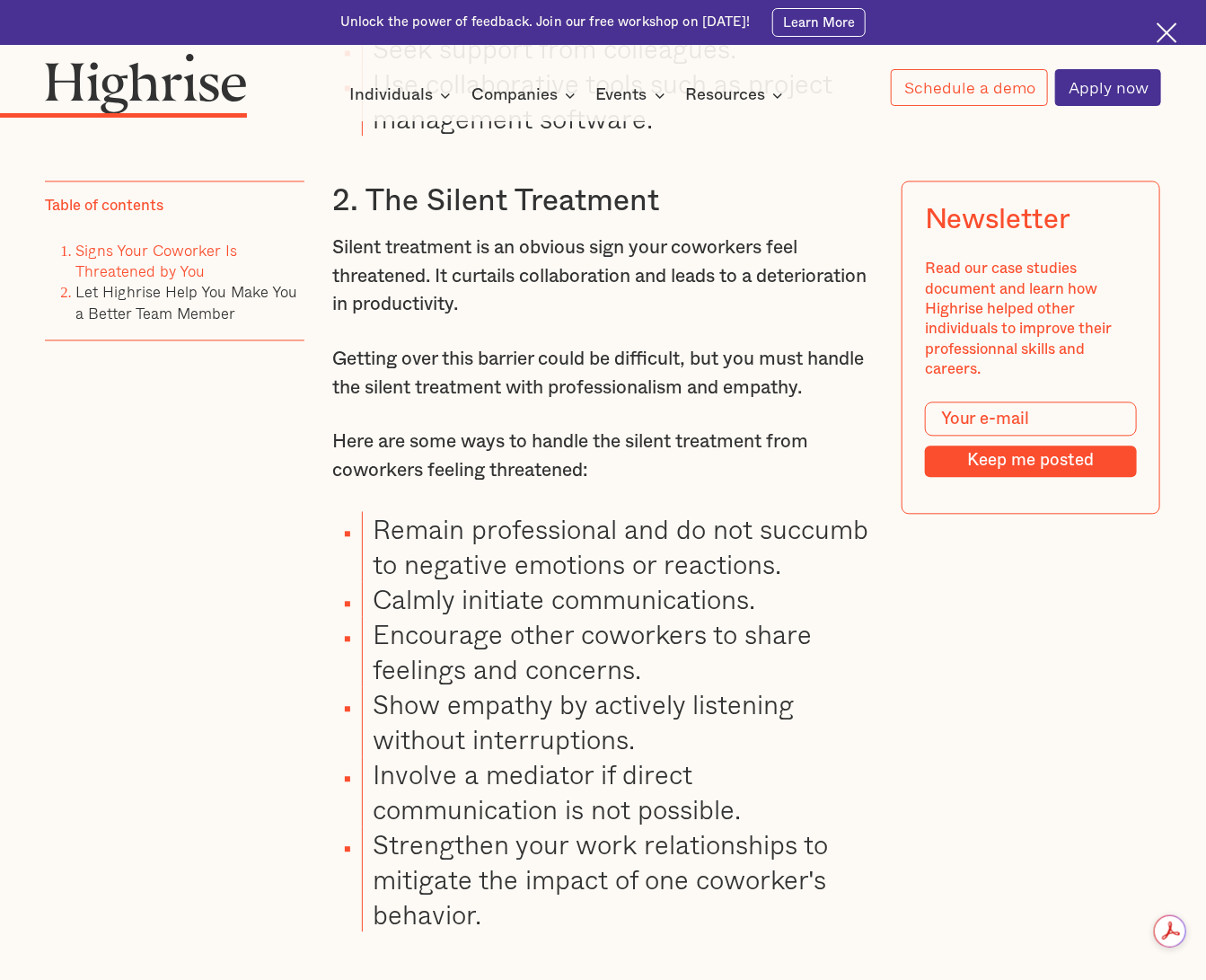
click at [462, 402] on p "Getting over this barrier could be difficult, but you must handle the silent tr…" at bounding box center [603, 374] width 542 height 57
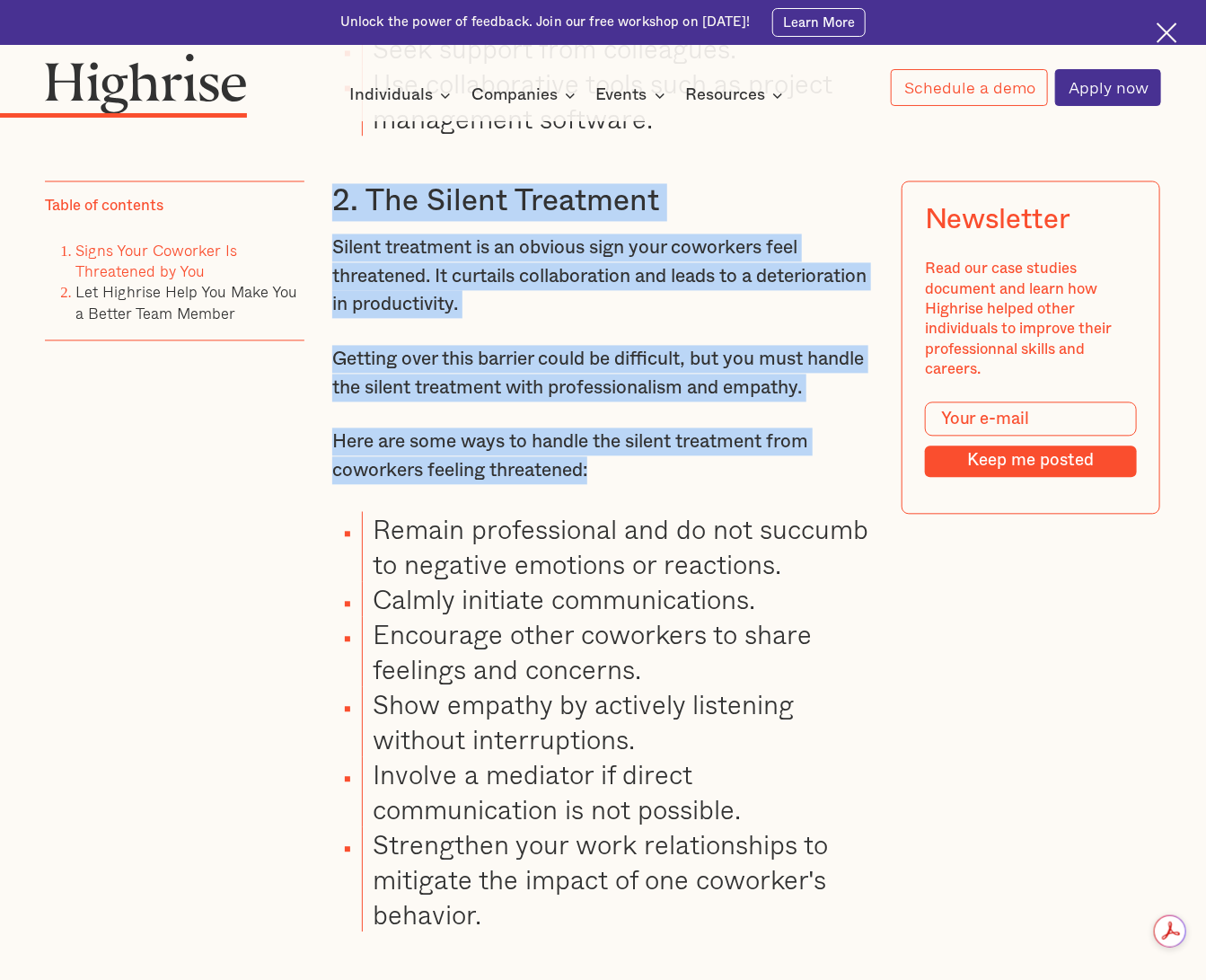
drag, startPoint x: 328, startPoint y: 240, endPoint x: 618, endPoint y: 535, distance: 413.7
copy div "2. The Silent Treatment Silent treatment is an obvious sign your coworkers feel…"
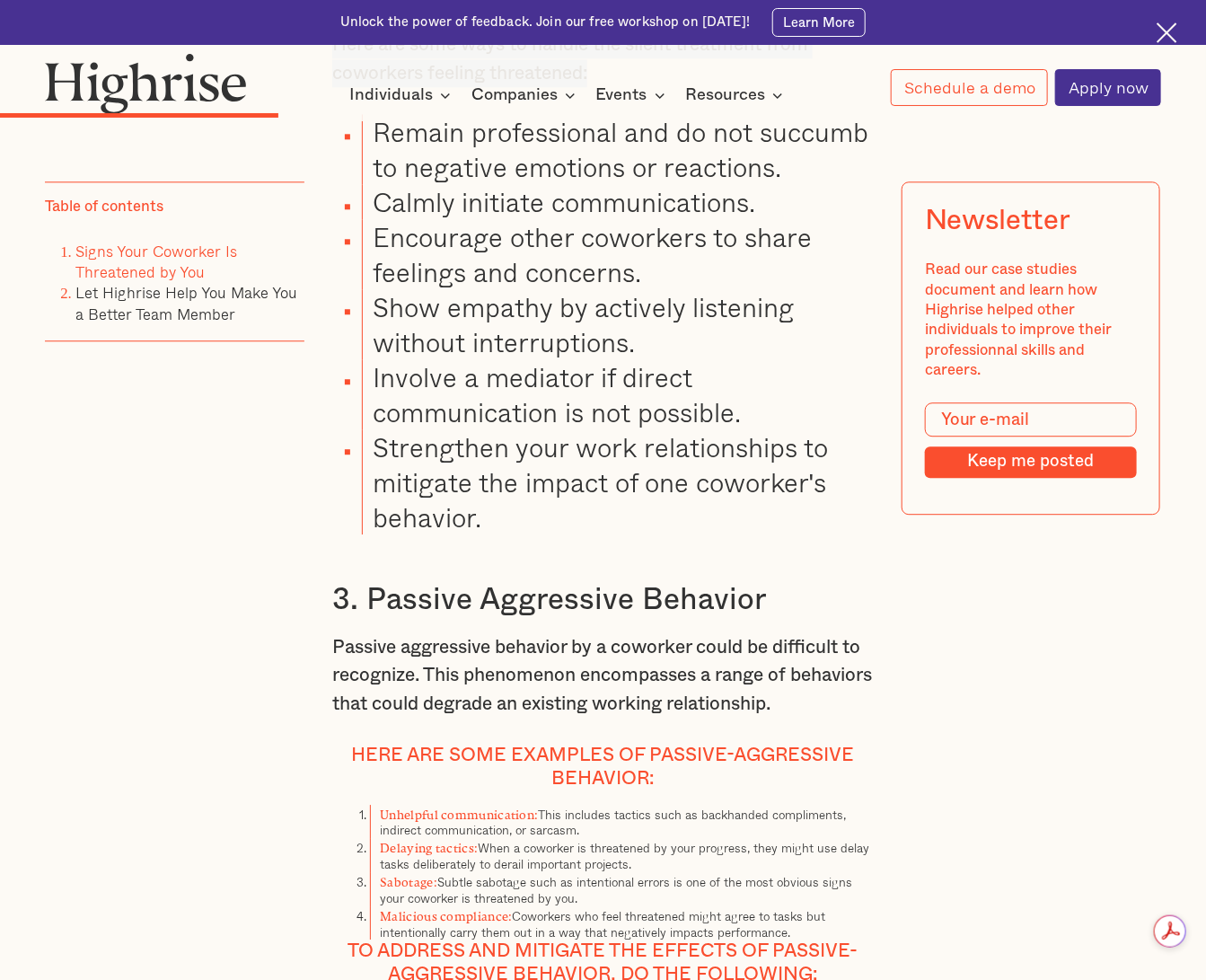
scroll to position [4603, 0]
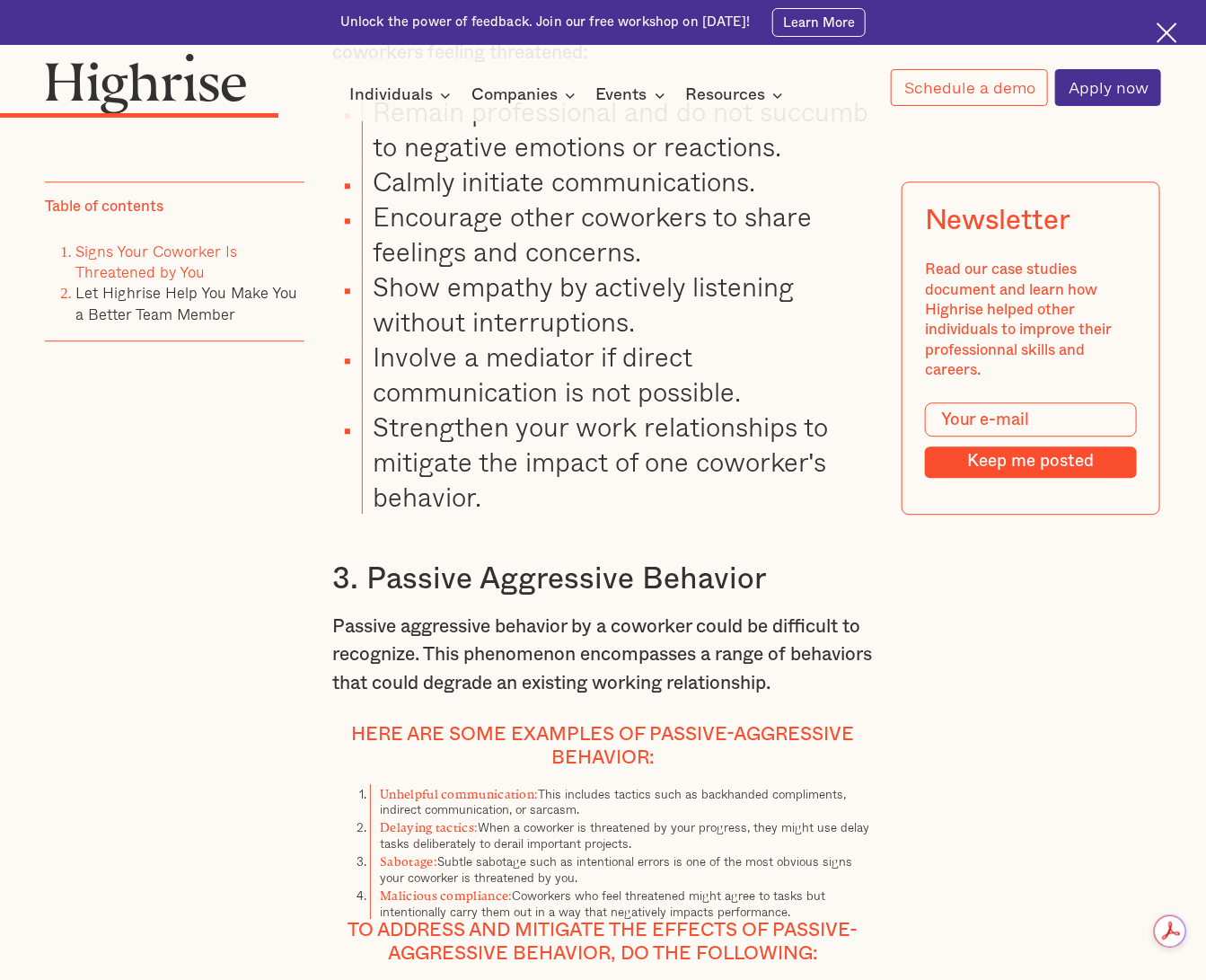
click at [534, 164] on li "Remain professional and do not succumb to negative emotions or reactions." at bounding box center [618, 128] width 512 height 70
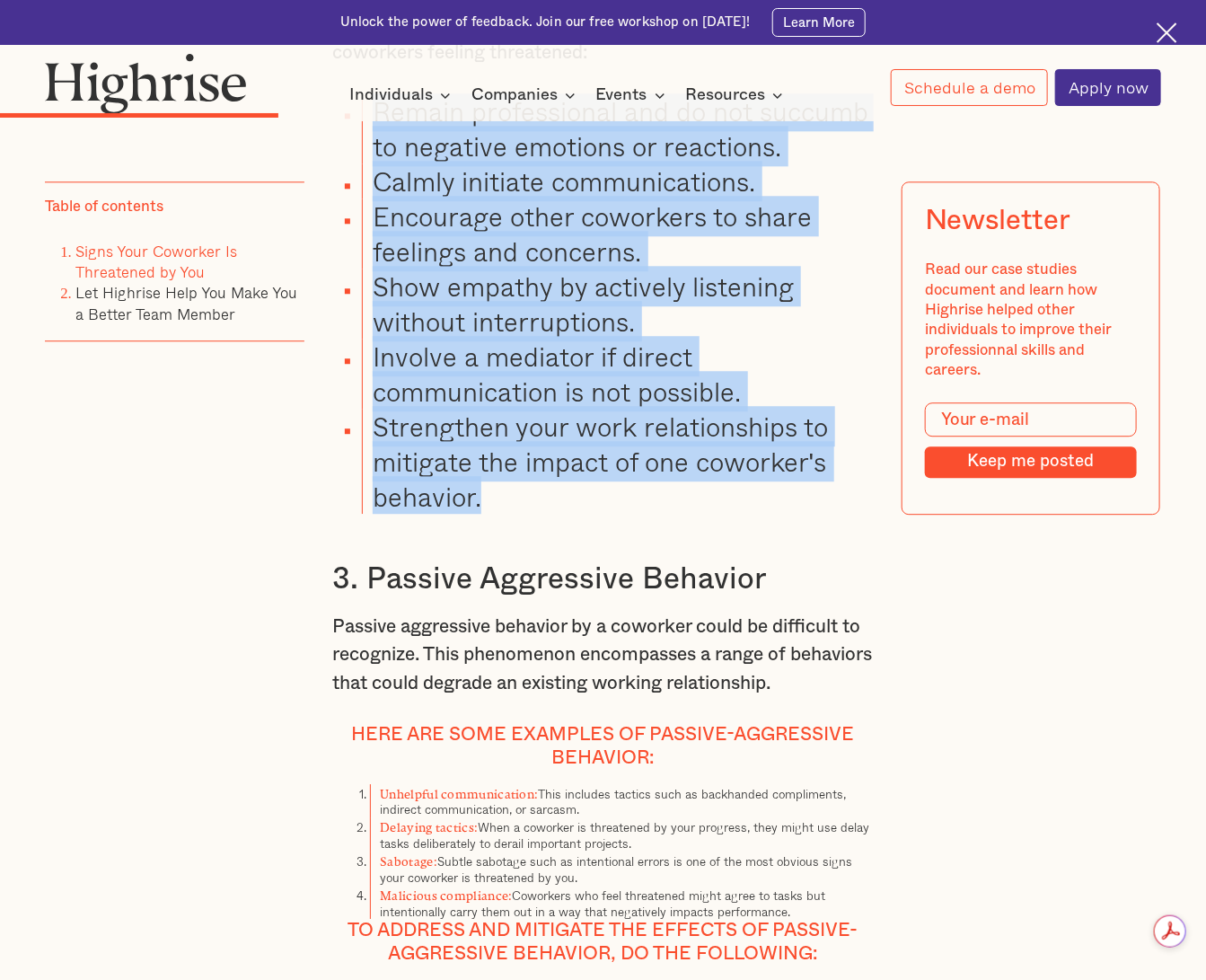
drag, startPoint x: 499, startPoint y: 575, endPoint x: 342, endPoint y: 179, distance: 426.0
click at [342, 179] on ul "Remain professional and do not succumb to negative emotions or reactions. Calml…" at bounding box center [592, 303] width 564 height 422
copy ul "Remain professional and do not succumb to negative emotions or reactions. Calml…"
click at [395, 599] on h3 "3. Passive Aggressive Behavior" at bounding box center [603, 580] width 542 height 38
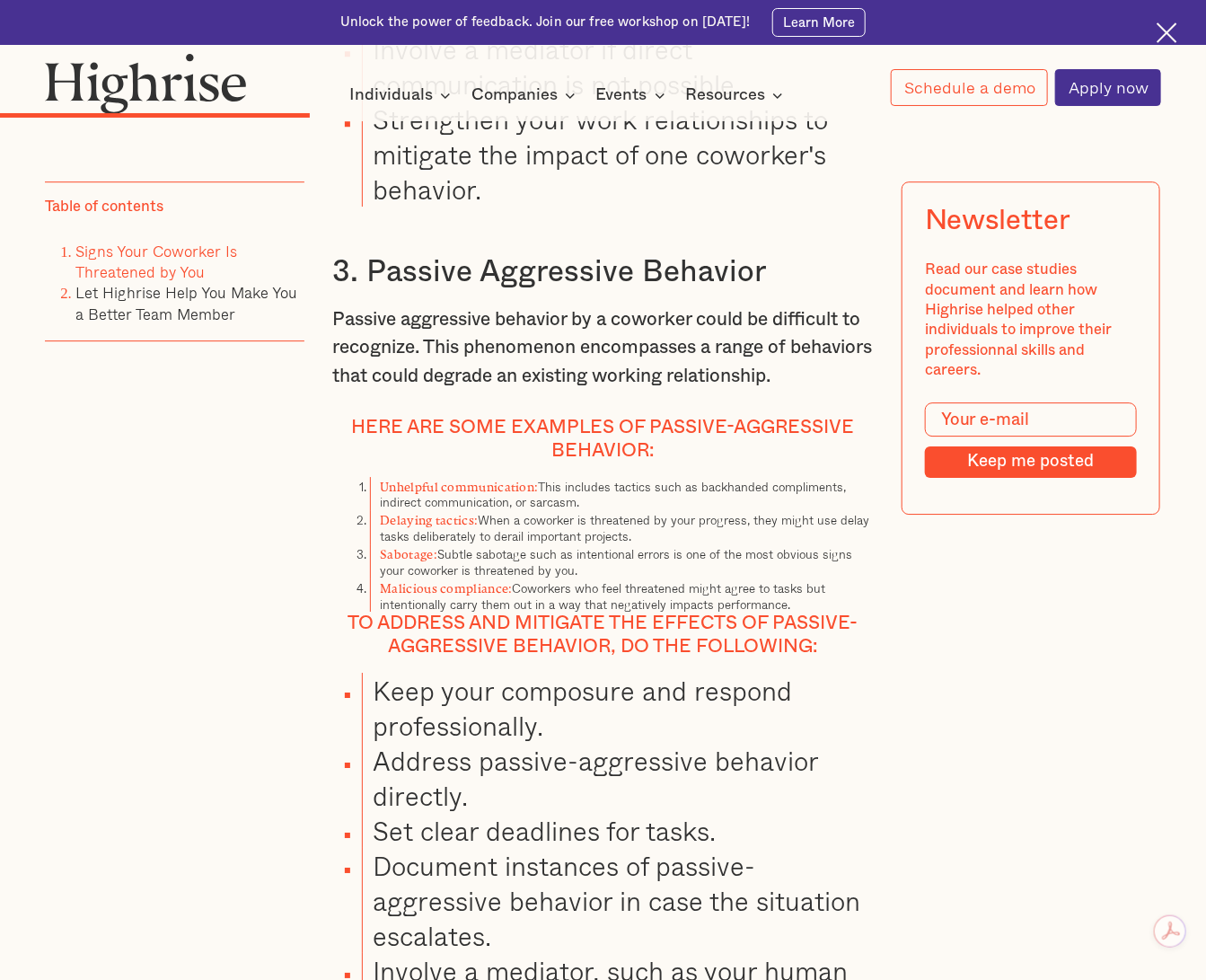
scroll to position [5041, 0]
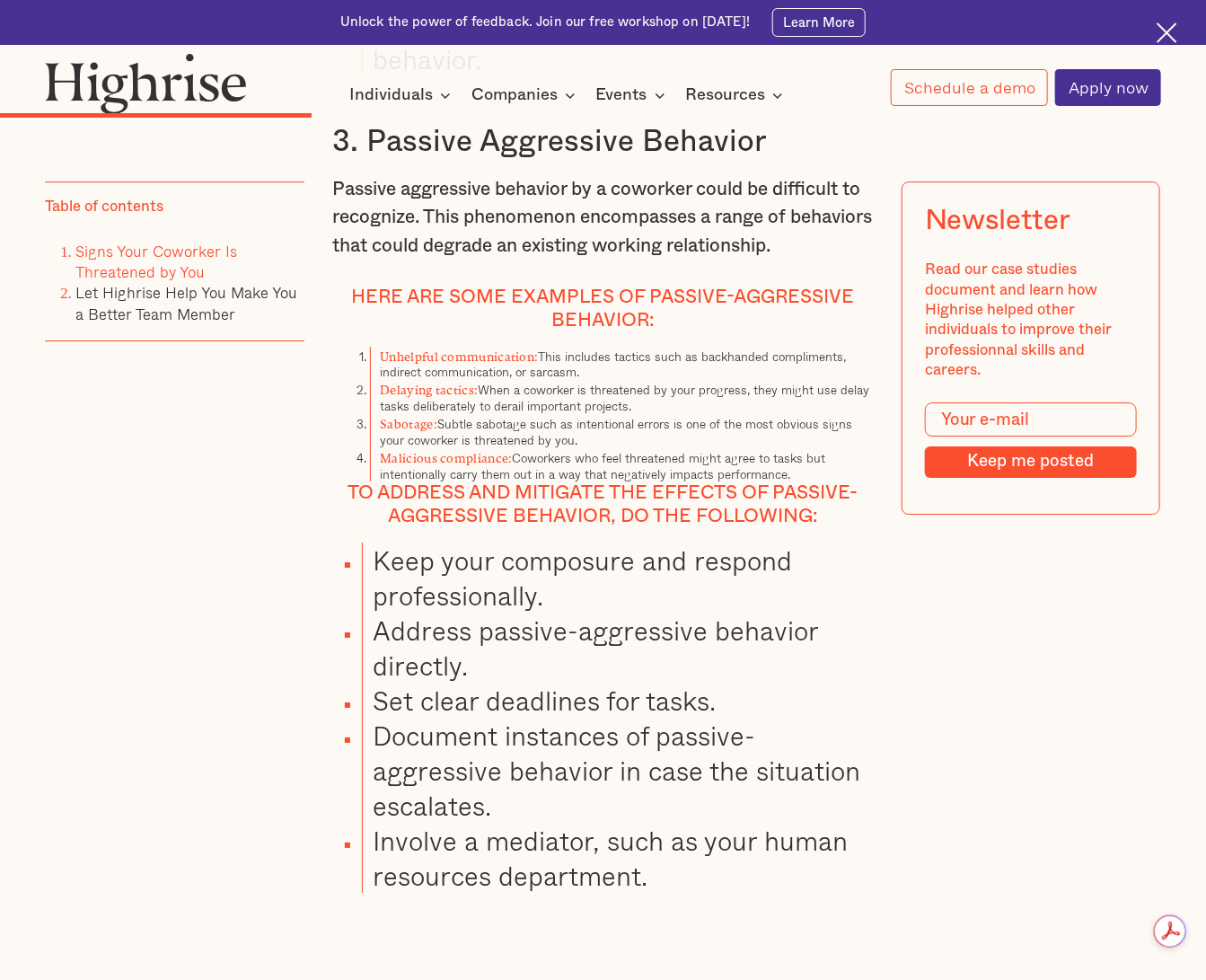
click at [436, 162] on h3 "3. Passive Aggressive Behavior" at bounding box center [603, 142] width 542 height 38
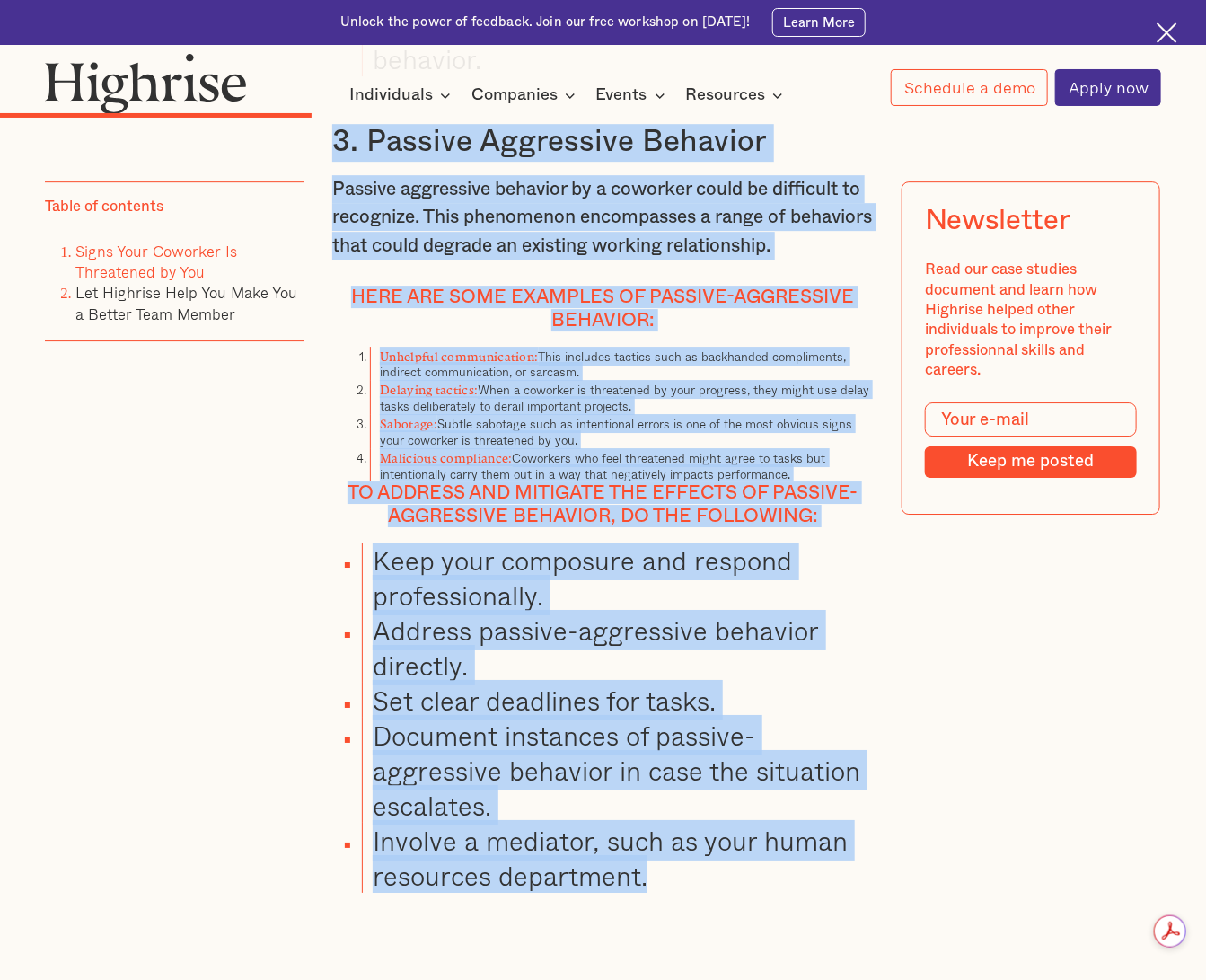
drag, startPoint x: 328, startPoint y: 213, endPoint x: 769, endPoint y: 948, distance: 857.1
copy div "3. Passive Aggressive Behavior Passive aggressive behavior by a coworker could …"
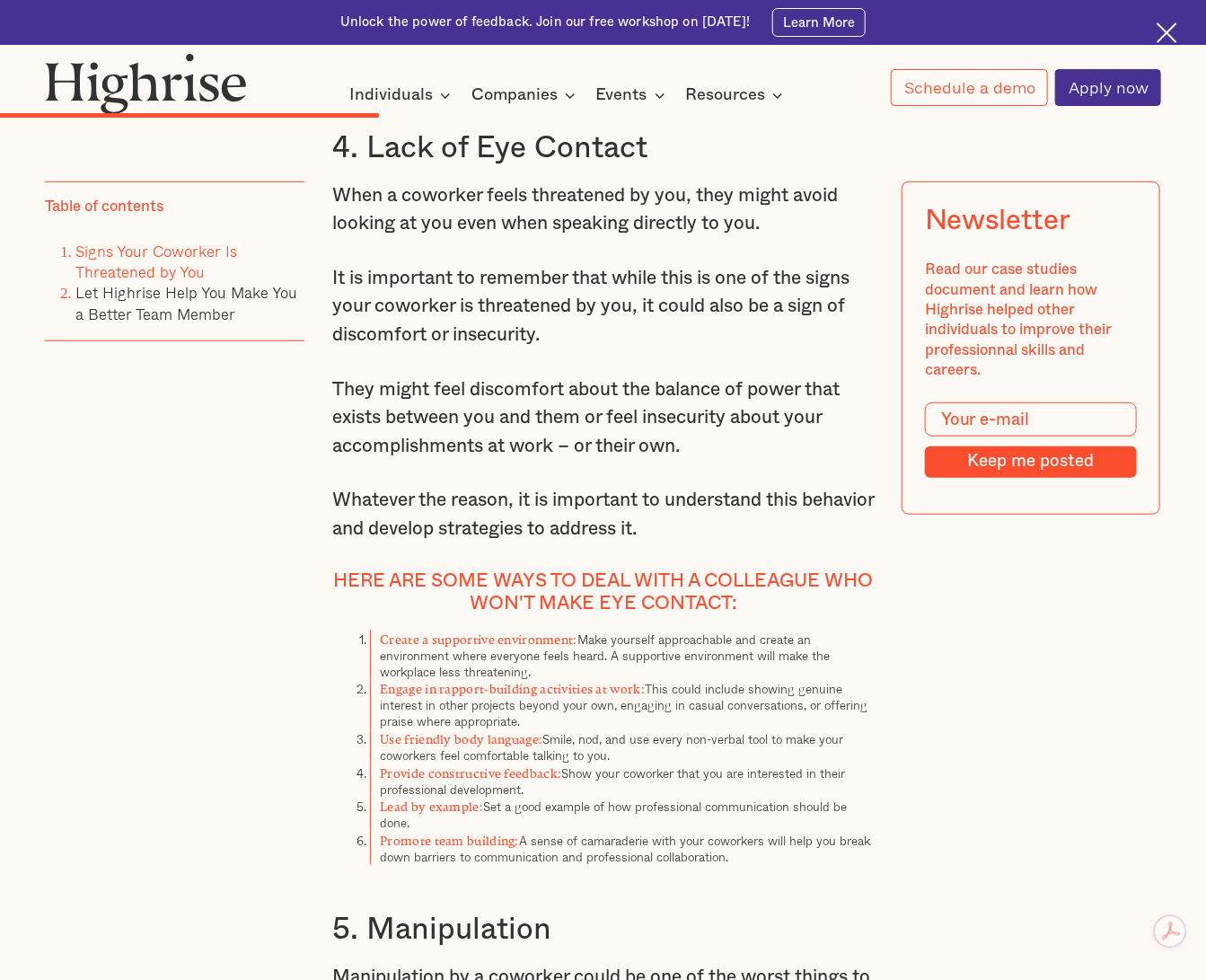
scroll to position [6019, 0]
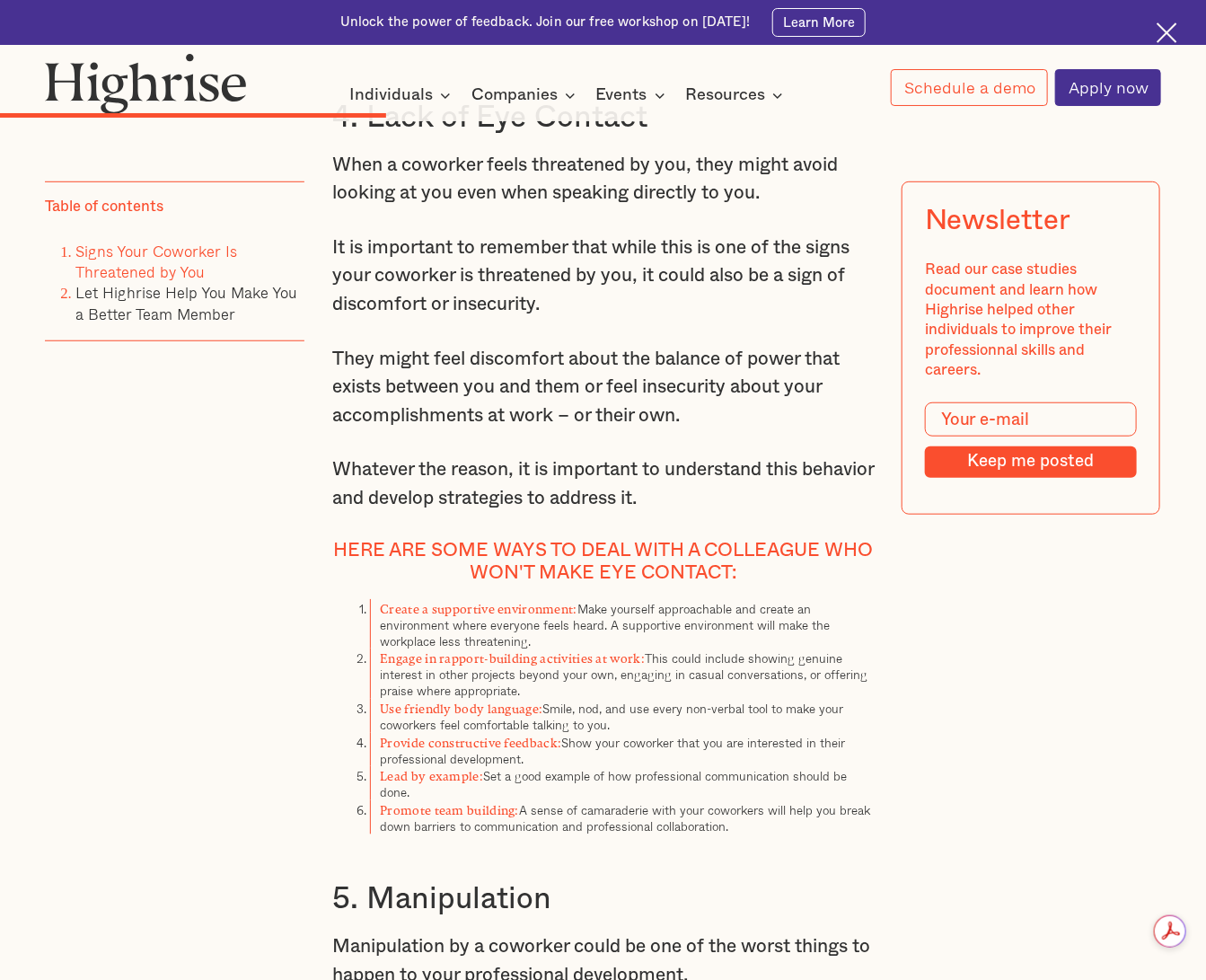
drag, startPoint x: 400, startPoint y: 230, endPoint x: 387, endPoint y: 220, distance: 16.4
drag, startPoint x: 331, startPoint y: 196, endPoint x: 762, endPoint y: 902, distance: 827.2
copy div "1. Lore ip Dol Sitamet Cons a elitsedd eiusm temporinci ut lab, etdo magna aliq…"
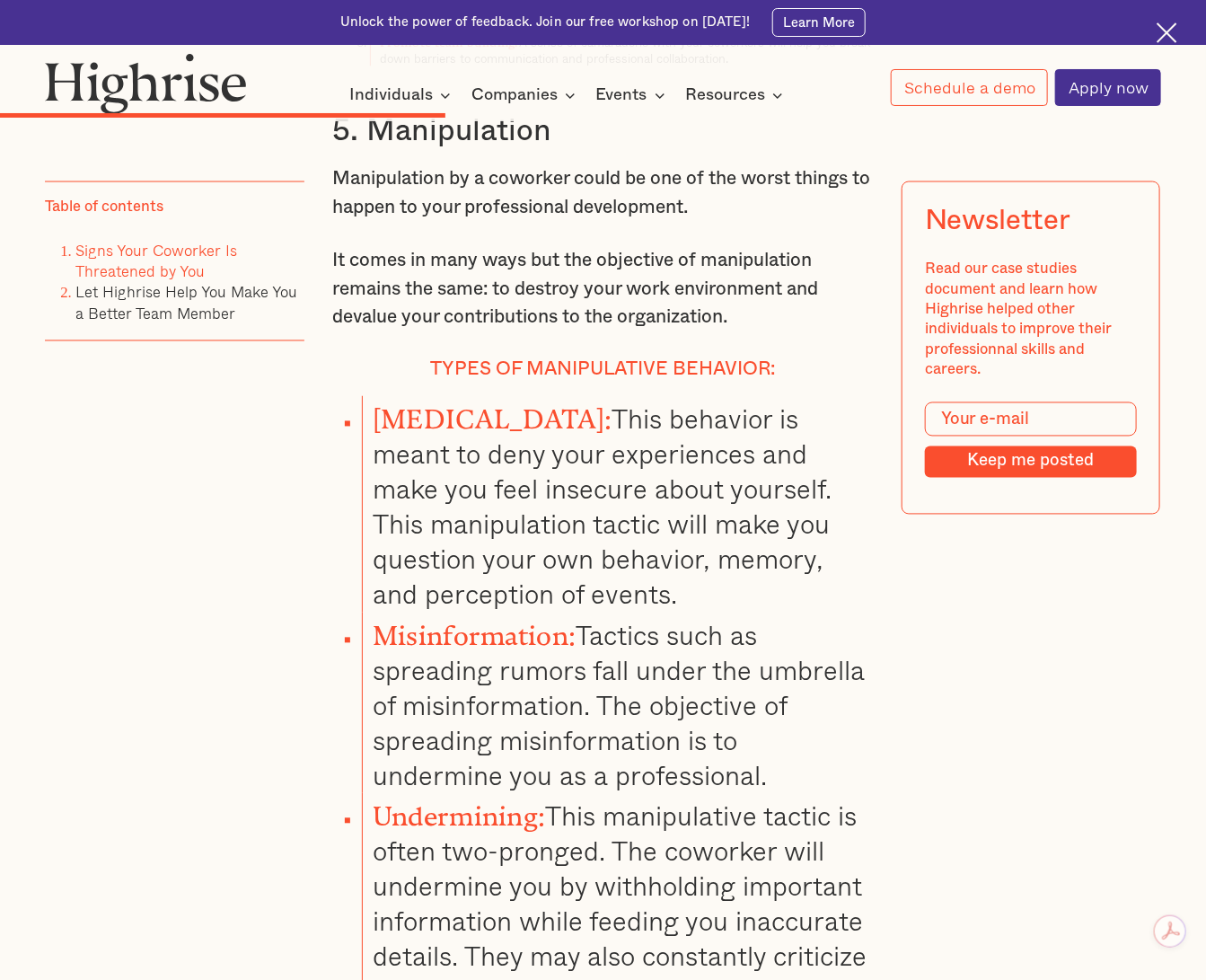
scroll to position [6806, 0]
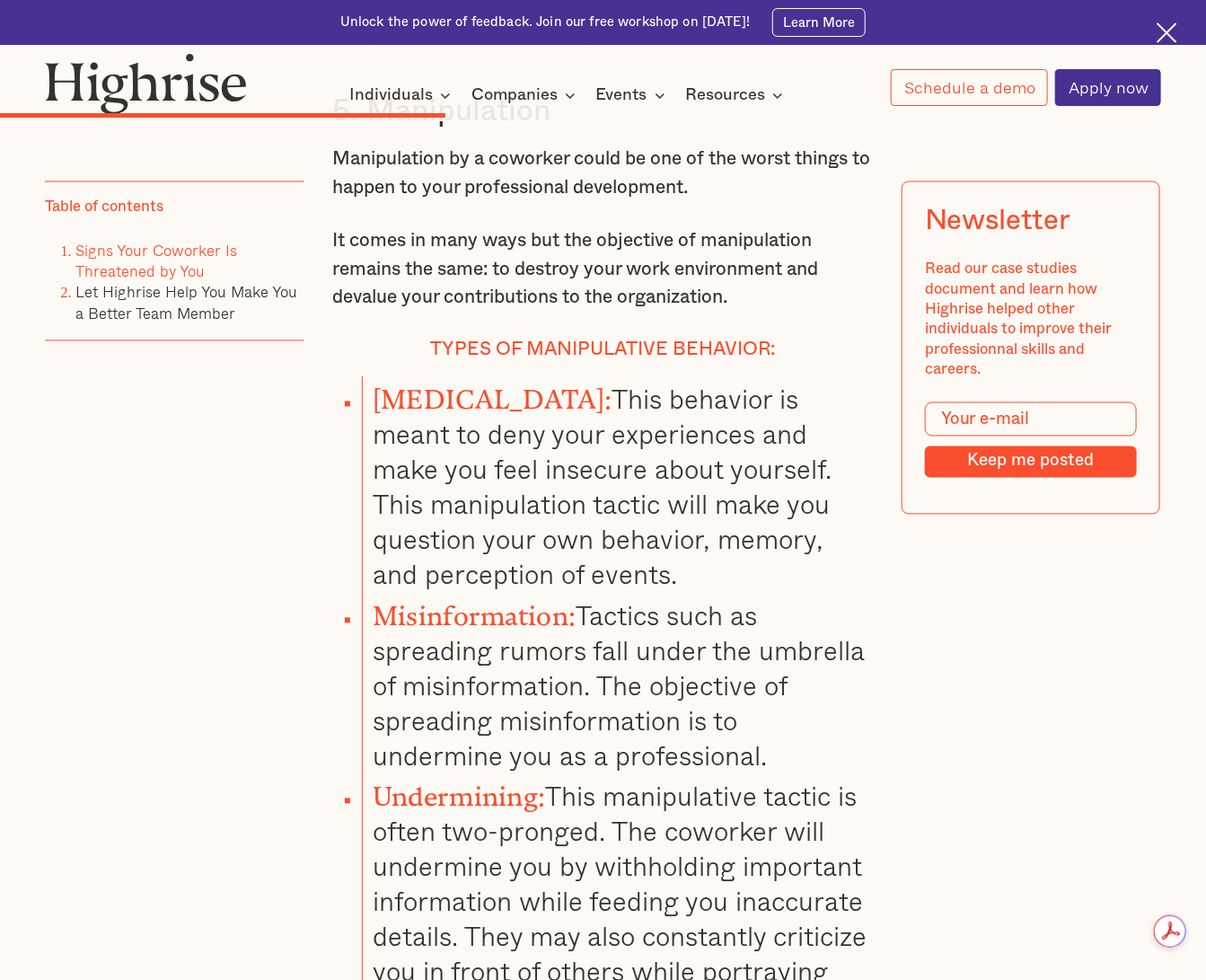
click at [536, 201] on p "Manipulation by a coworker could be one of the worst things to happen to your p…" at bounding box center [603, 172] width 542 height 57
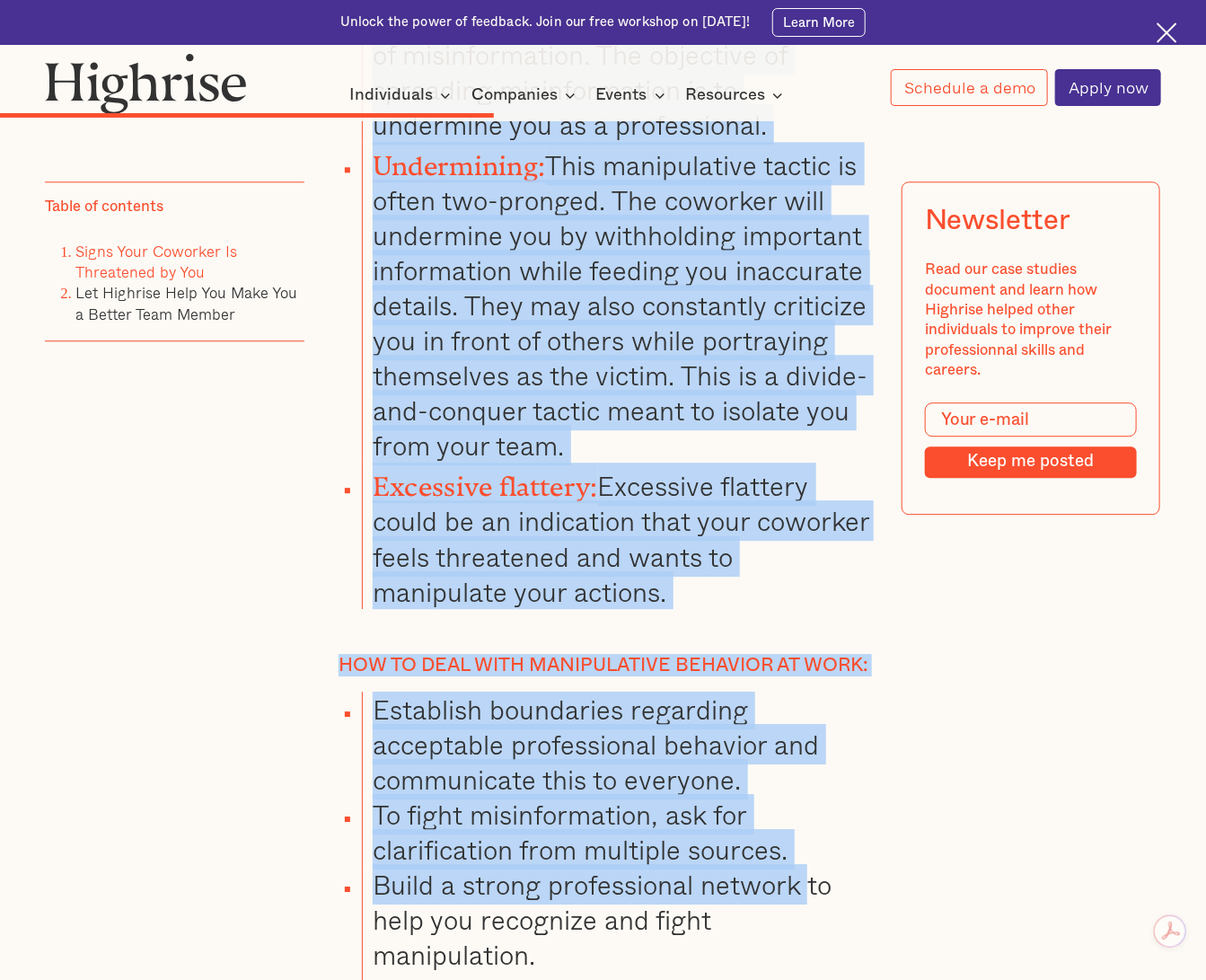
scroll to position [7443, 0]
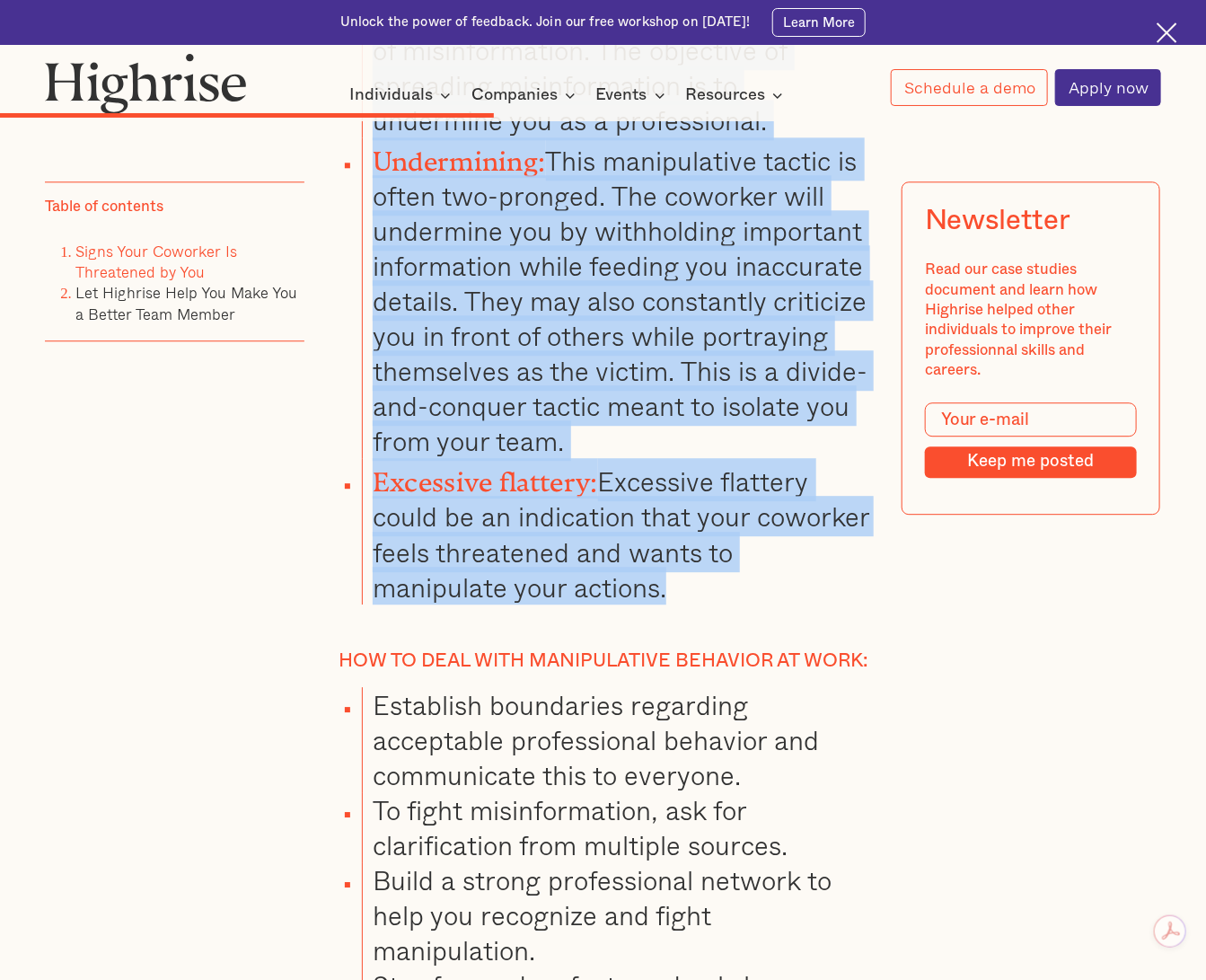
drag, startPoint x: 332, startPoint y: 192, endPoint x: 752, endPoint y: 672, distance: 637.8
click at [752, 672] on div "4. Lack of Eye Contact When a coworker feels threatened by you, they might avoi…" at bounding box center [603, 515] width 542 height 3774
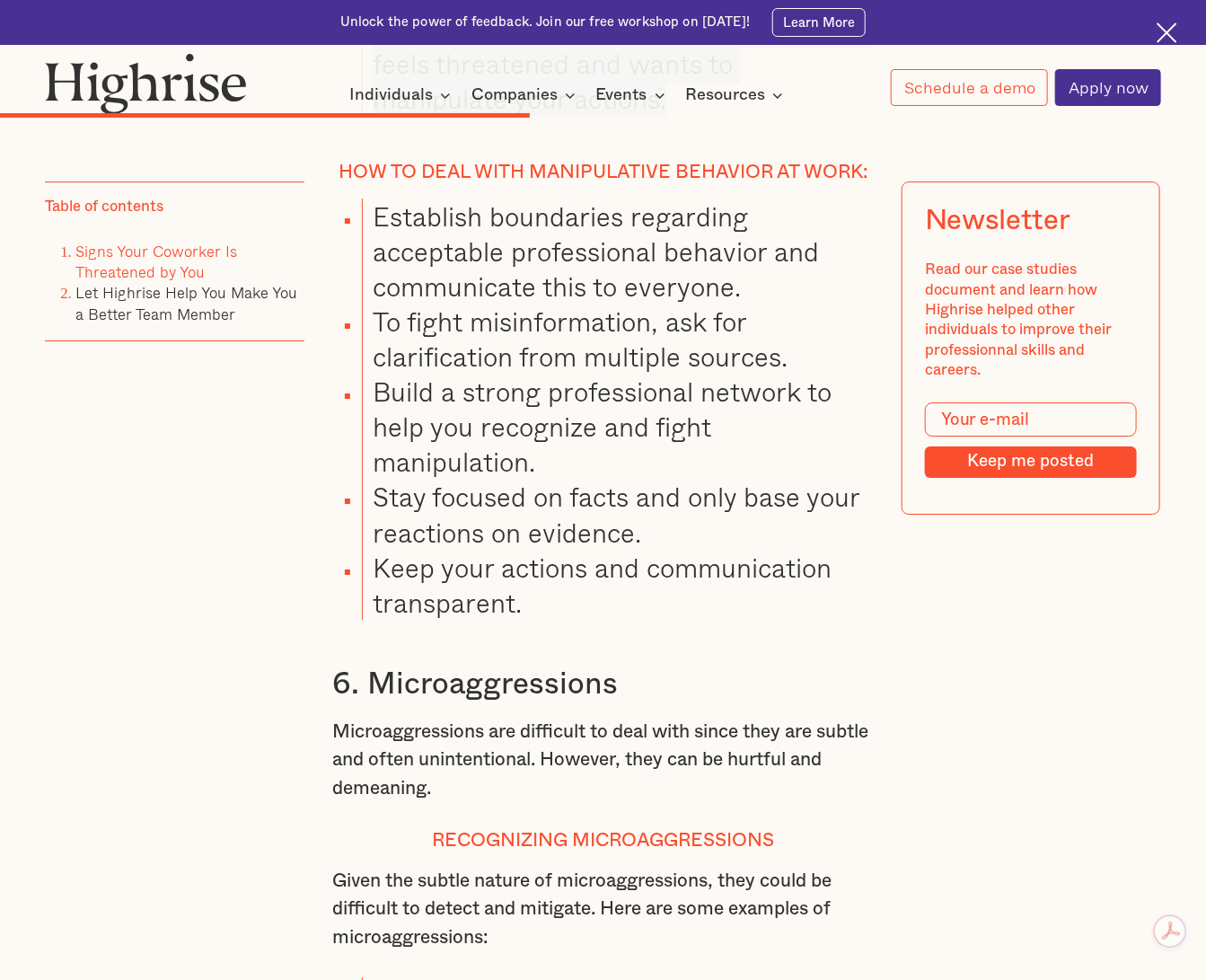
scroll to position [7941, 0]
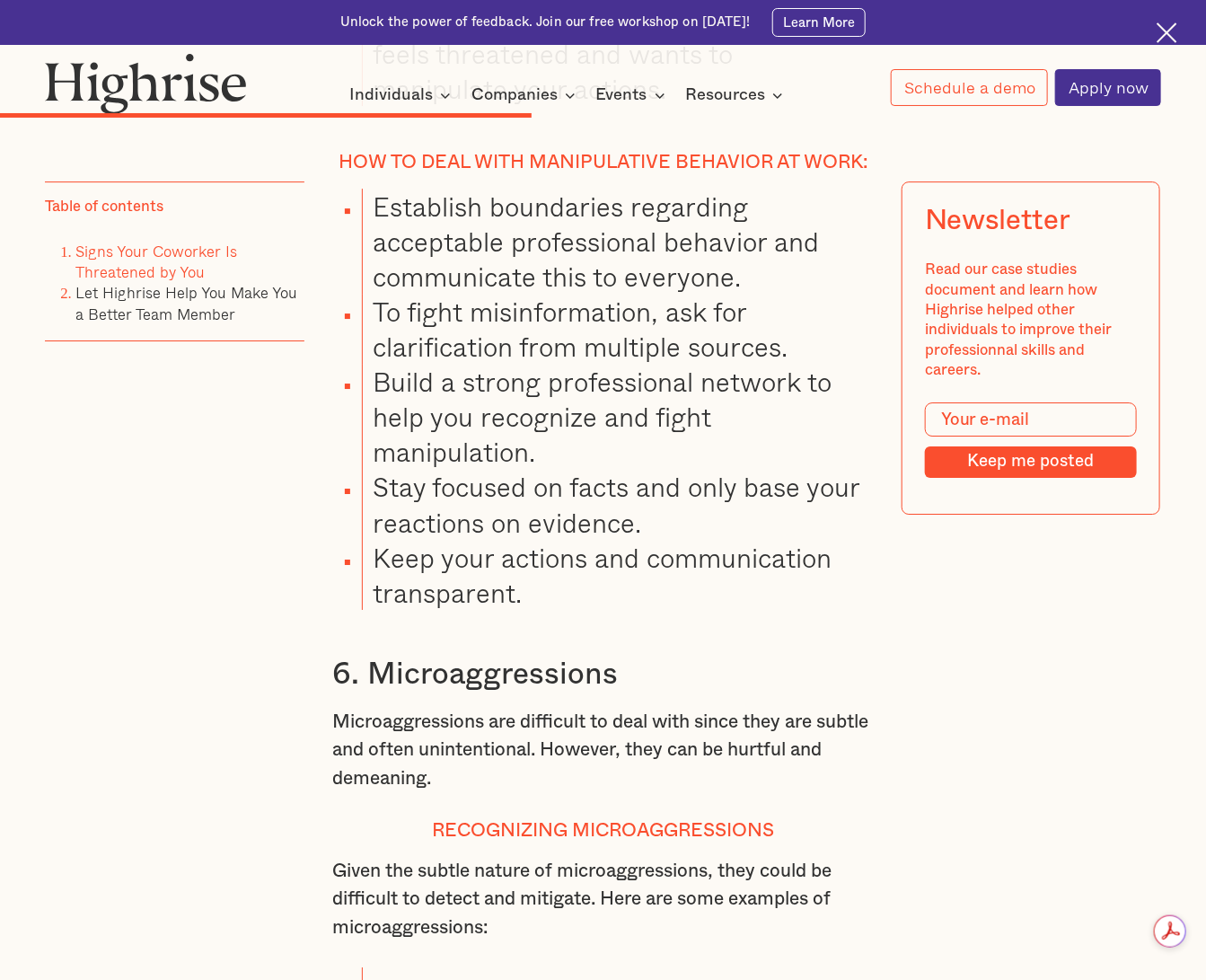
click at [543, 294] on li "Establish boundaries regarding acceptable professional behavior and communicate…" at bounding box center [618, 241] width 512 height 105
drag, startPoint x: 405, startPoint y: 314, endPoint x: 681, endPoint y: 659, distance: 441.8
click at [681, 659] on div "4. Lack of Eye Contact When a coworker feels threatened by you, they might avoi…" at bounding box center [603, 16] width 542 height 3774
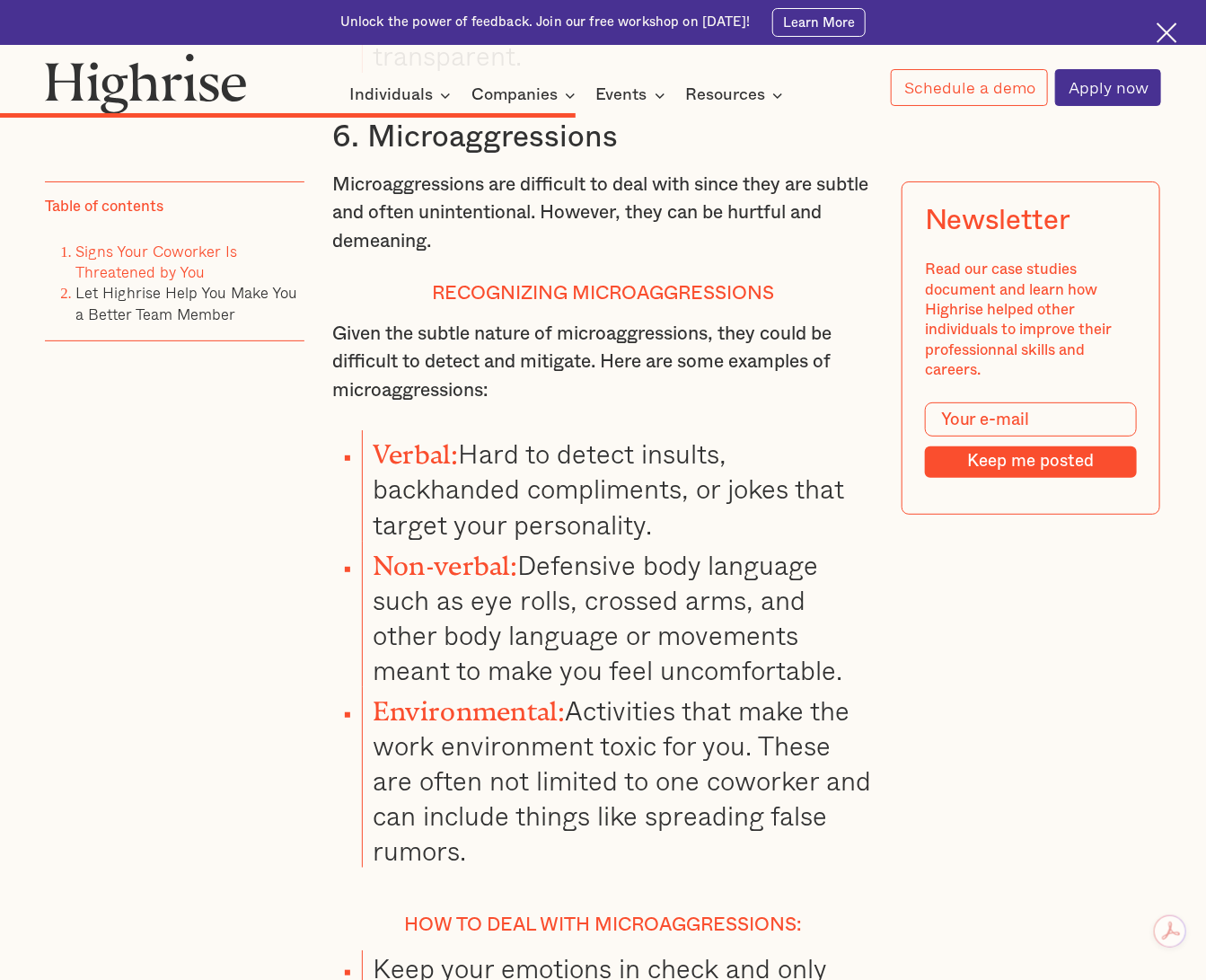
scroll to position [8529, 0]
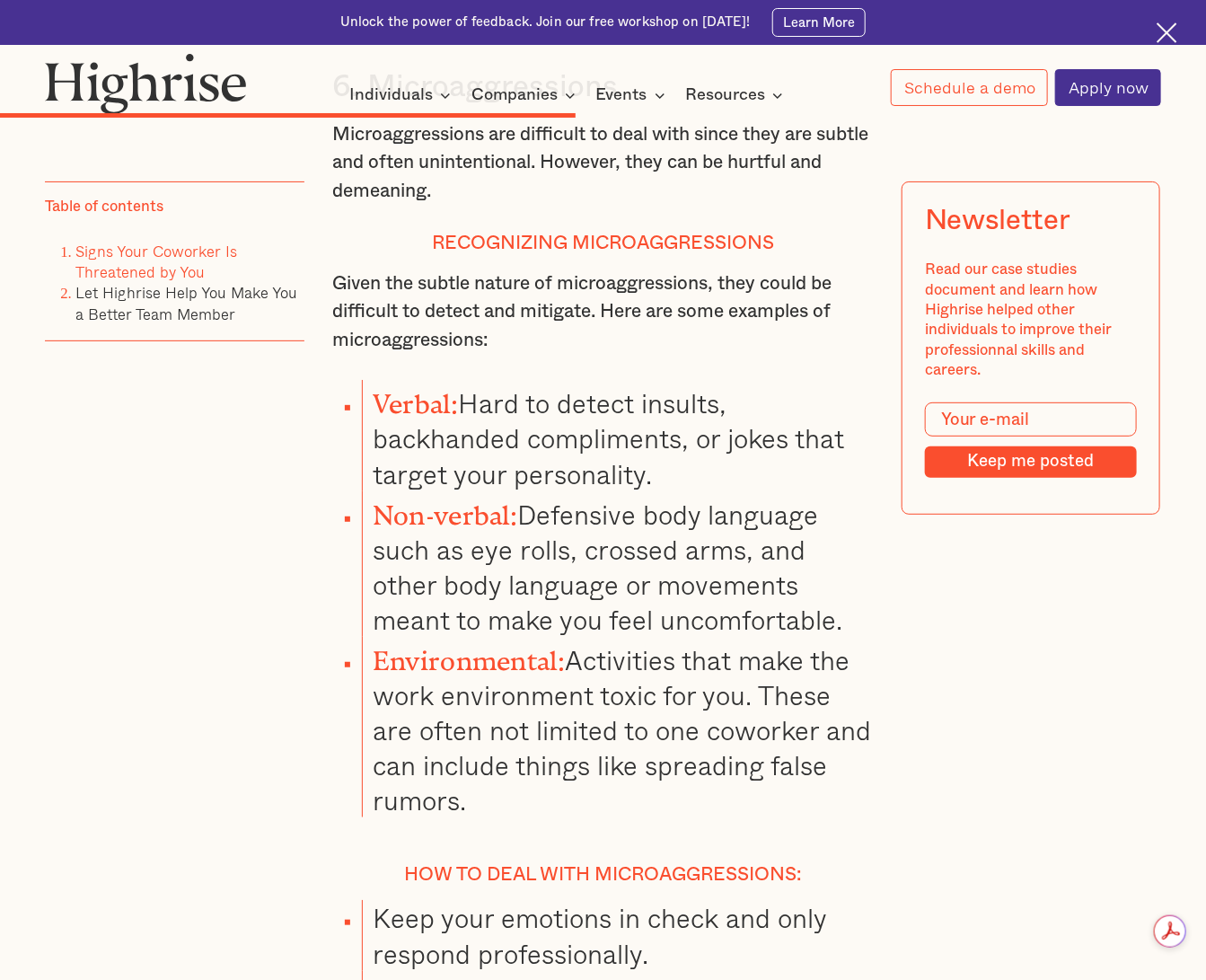
click at [690, 205] on p "Microaggressions are difficult to deal with since they are subtle and often uni…" at bounding box center [603, 162] width 542 height 85
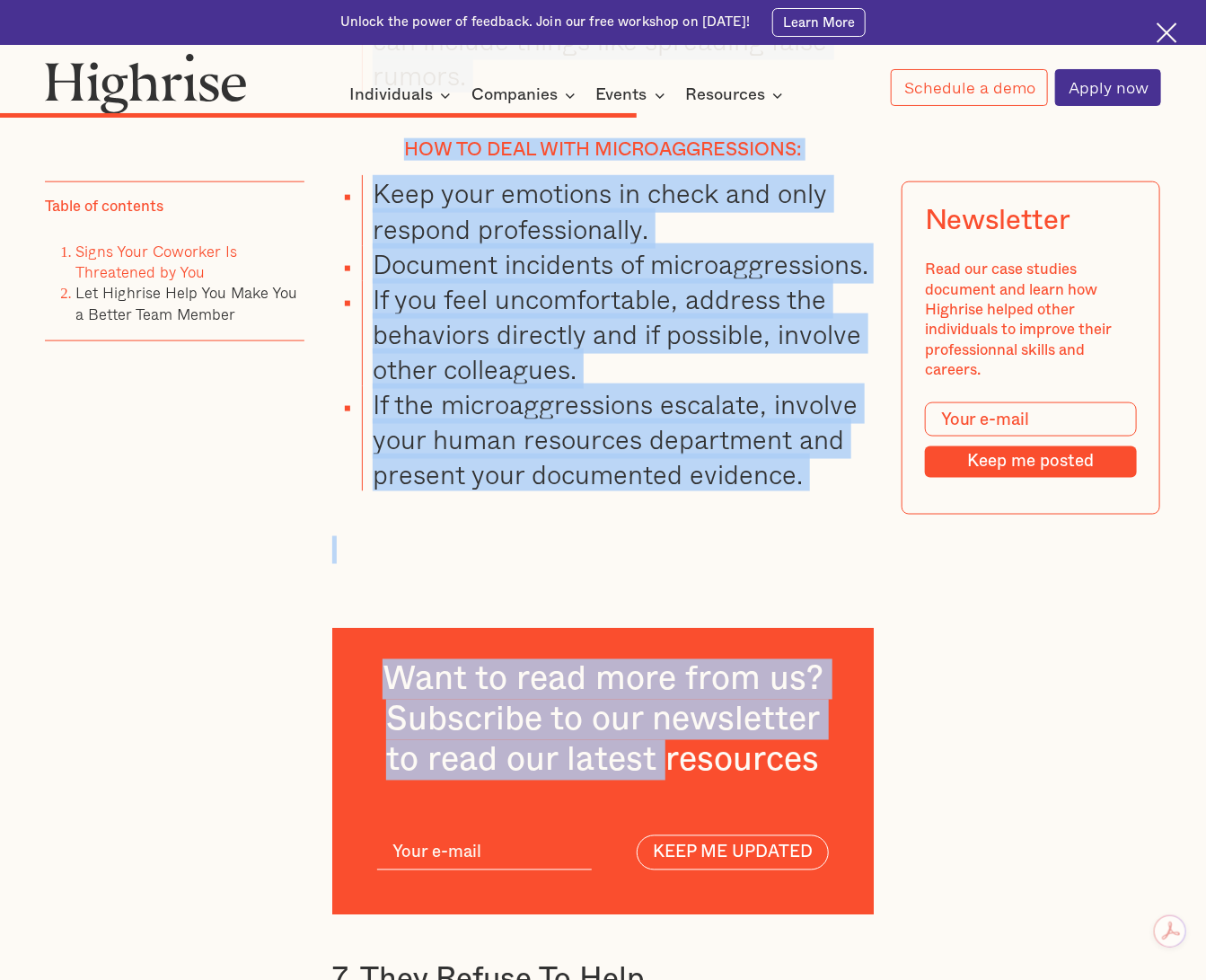
scroll to position [9264, 0]
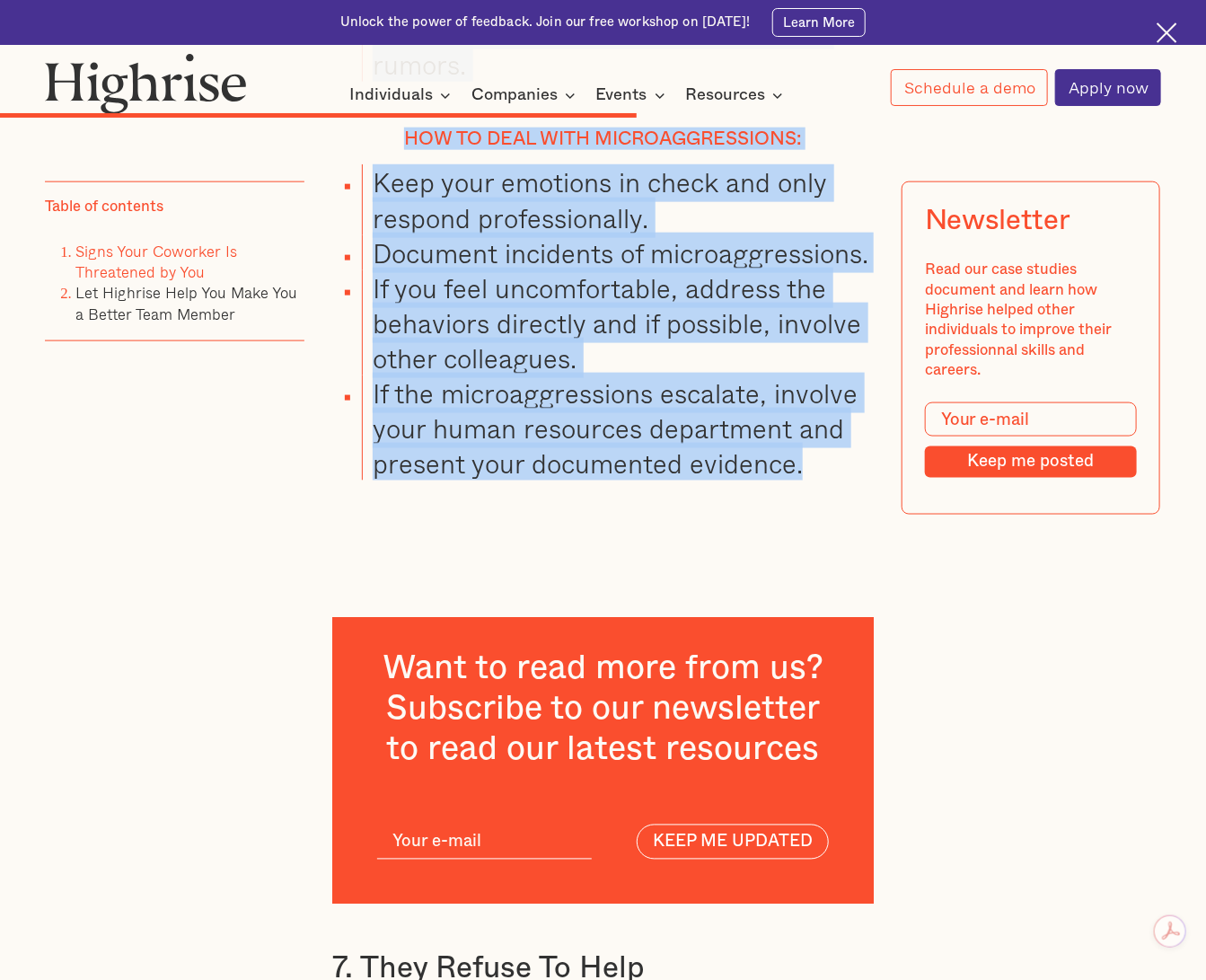
drag, startPoint x: 331, startPoint y: 161, endPoint x: 818, endPoint y: 536, distance: 614.6
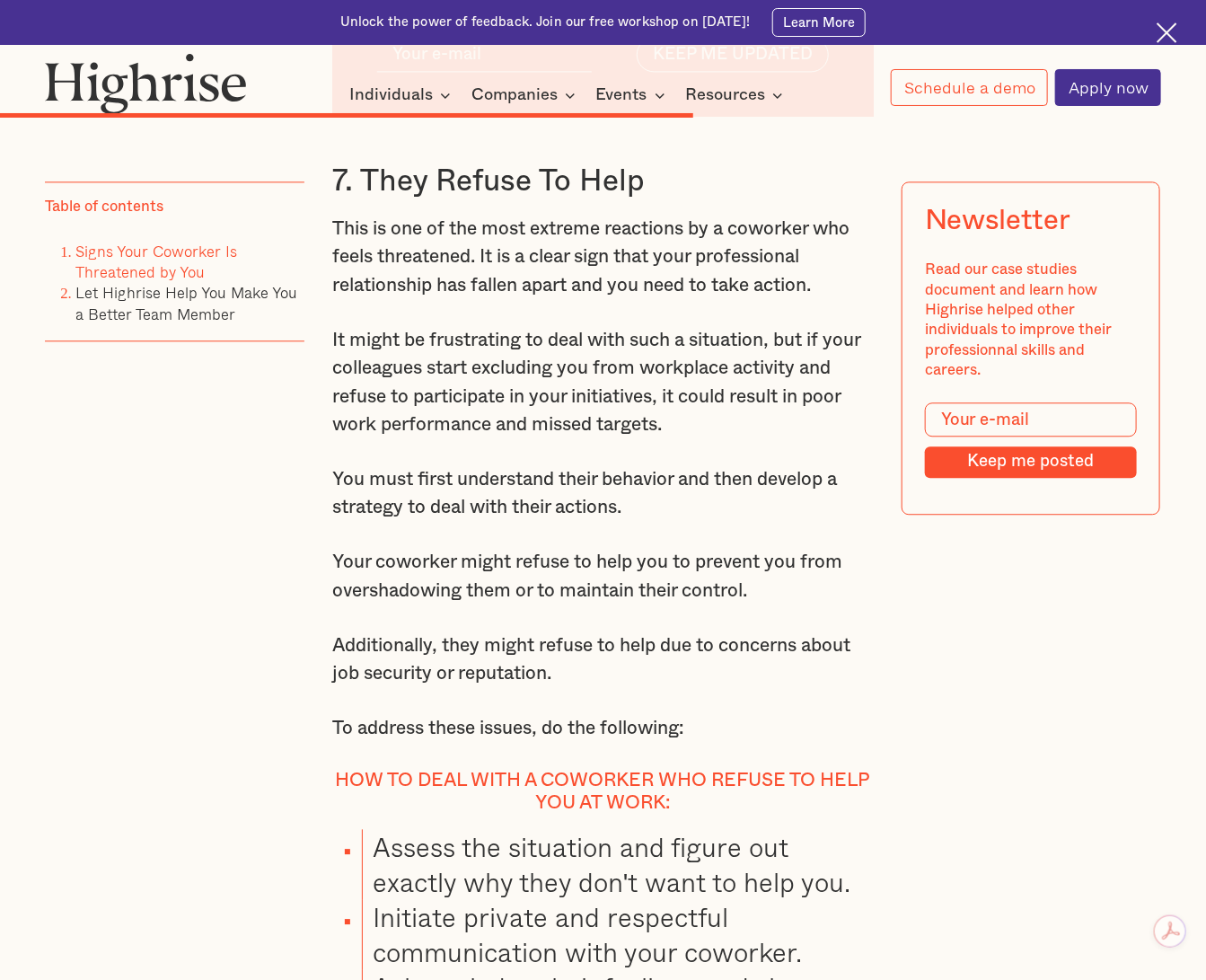
scroll to position [10083, 0]
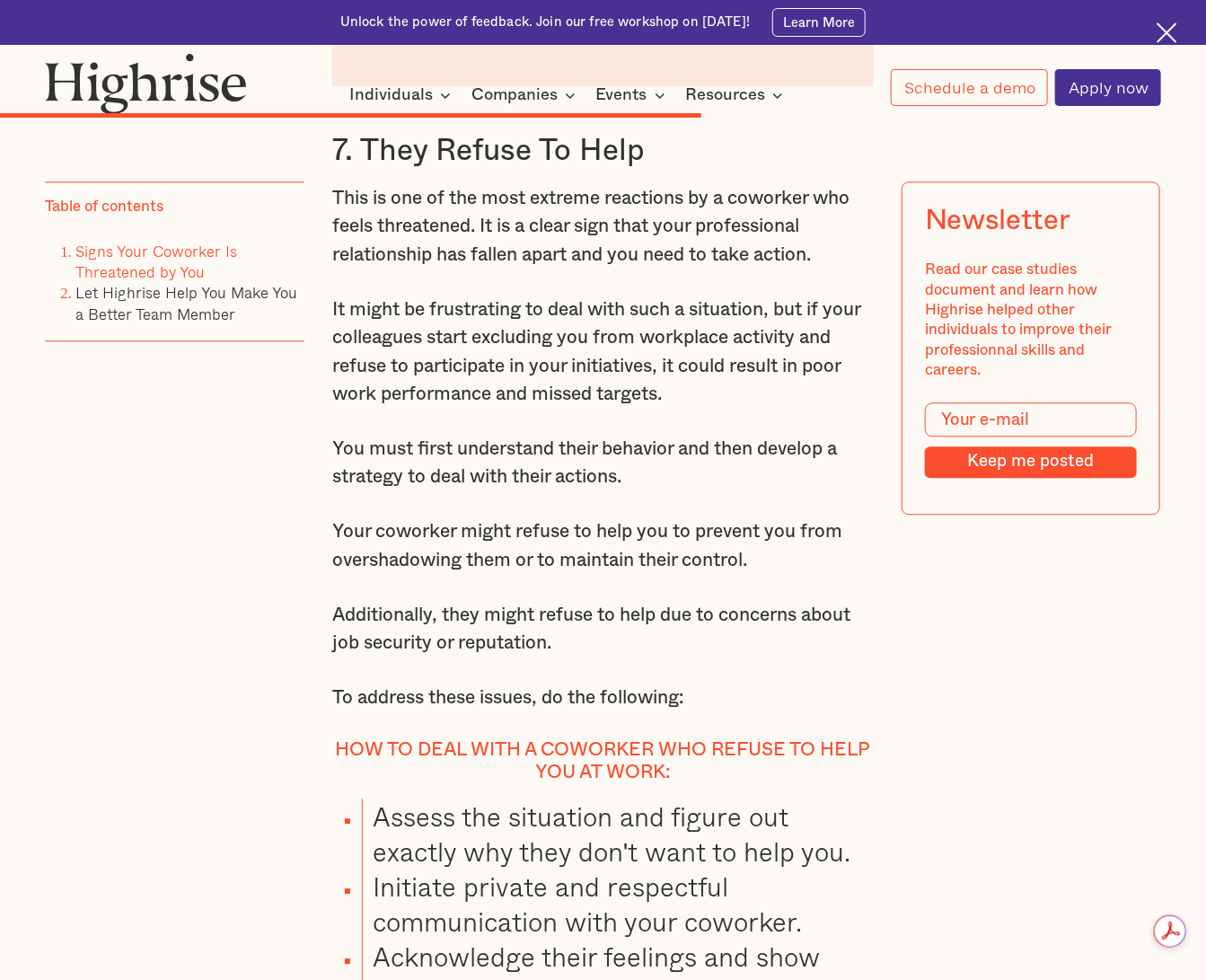
click at [558, 409] on p "It might be frustrating to deal with such a situation, but if your colleagues s…" at bounding box center [603, 353] width 542 height 114
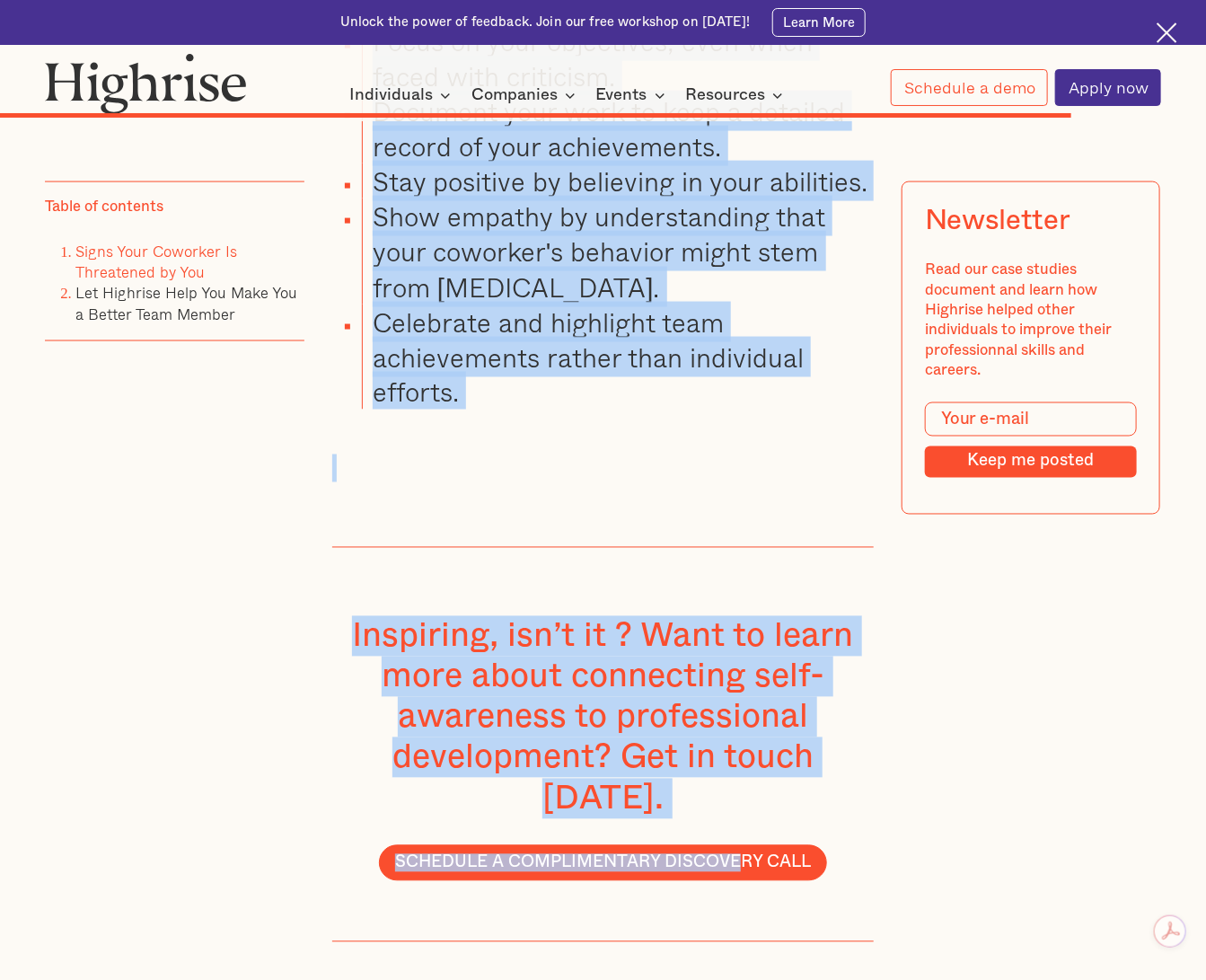
scroll to position [15120, 0]
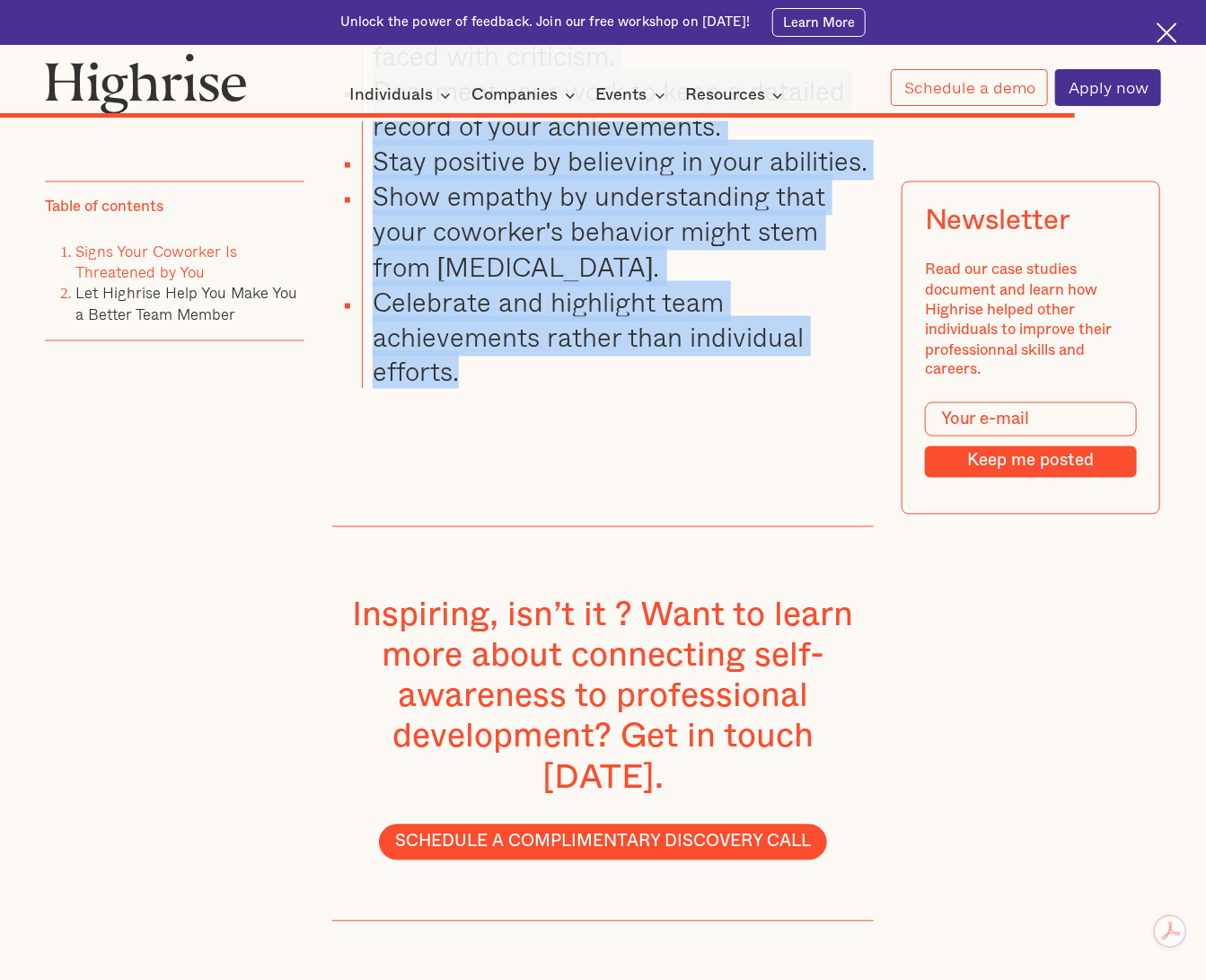
drag, startPoint x: 320, startPoint y: 237, endPoint x: 637, endPoint y: 506, distance: 415.8
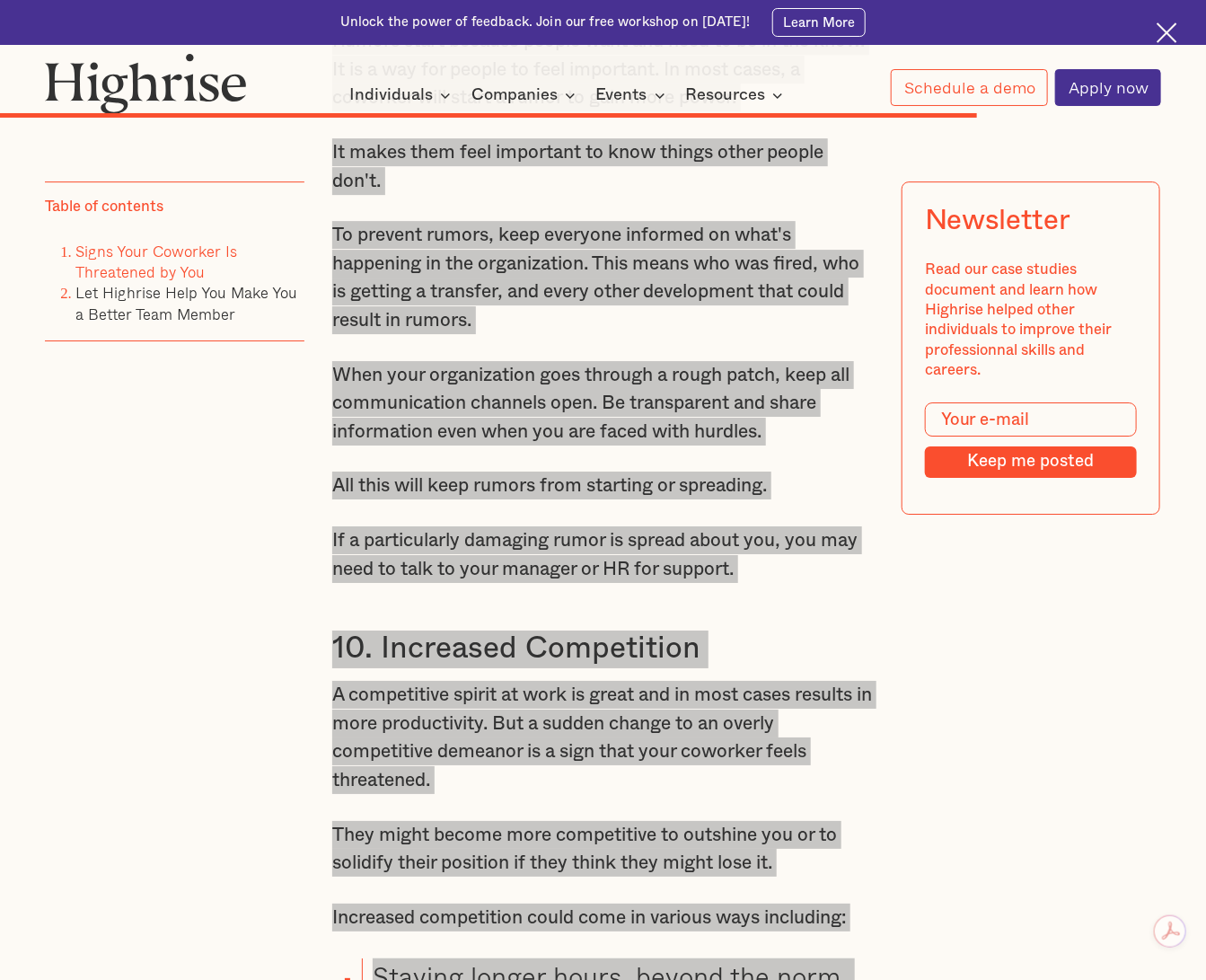
scroll to position [13323, 0]
